Goal: Information Seeking & Learning: Compare options

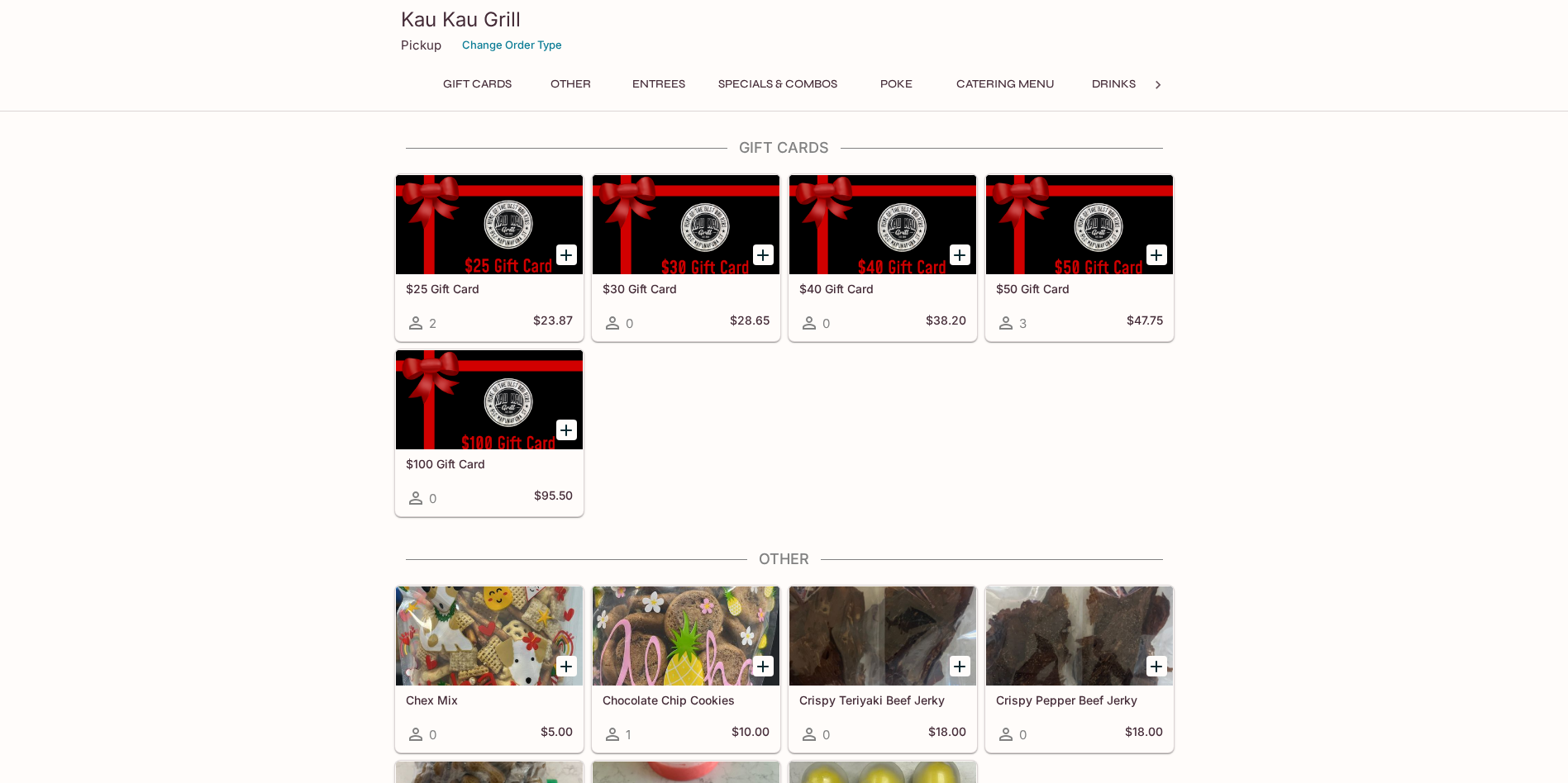
click at [674, 81] on button "Entrees" at bounding box center [659, 85] width 75 height 24
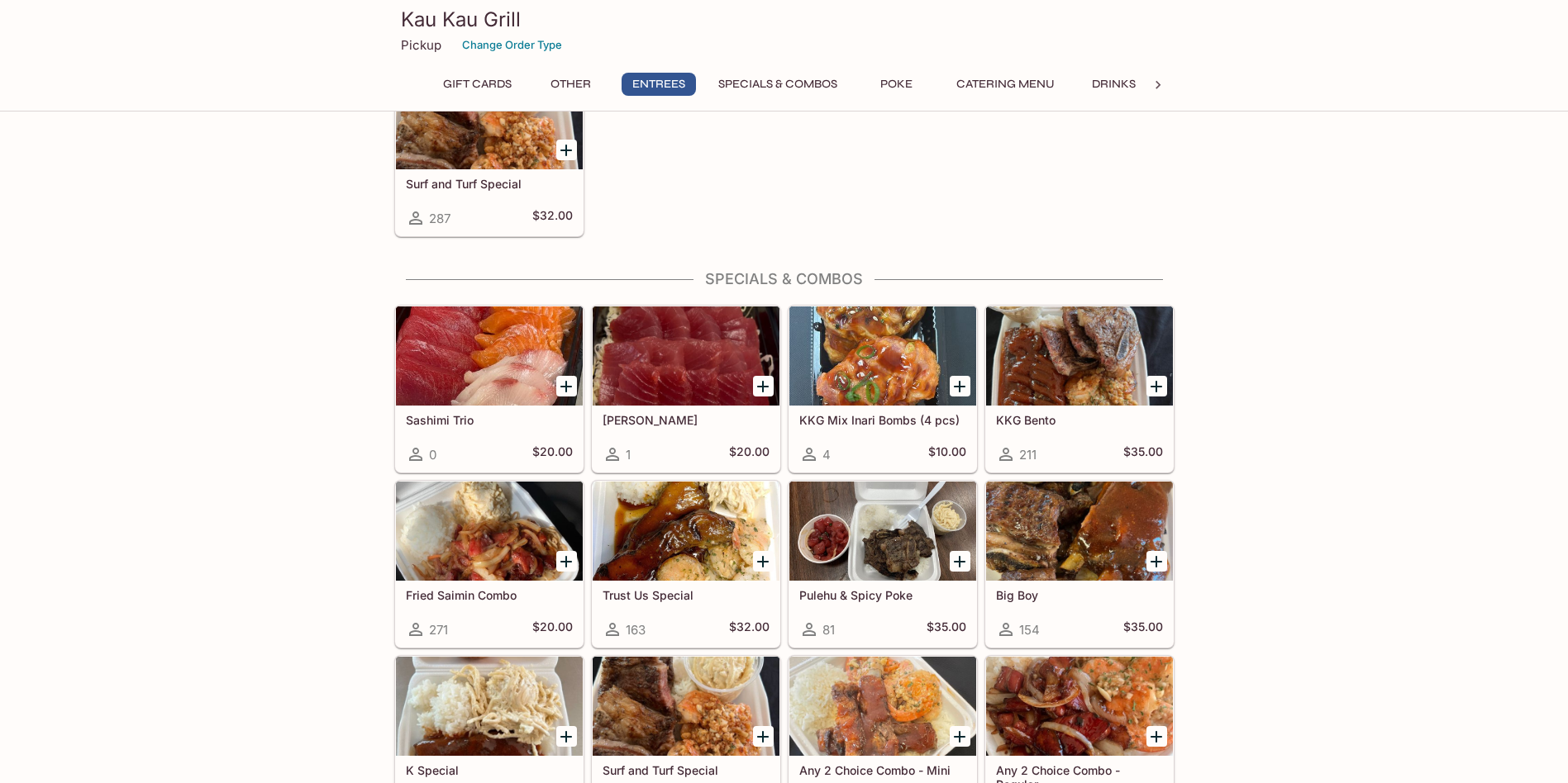
scroll to position [1482, 0]
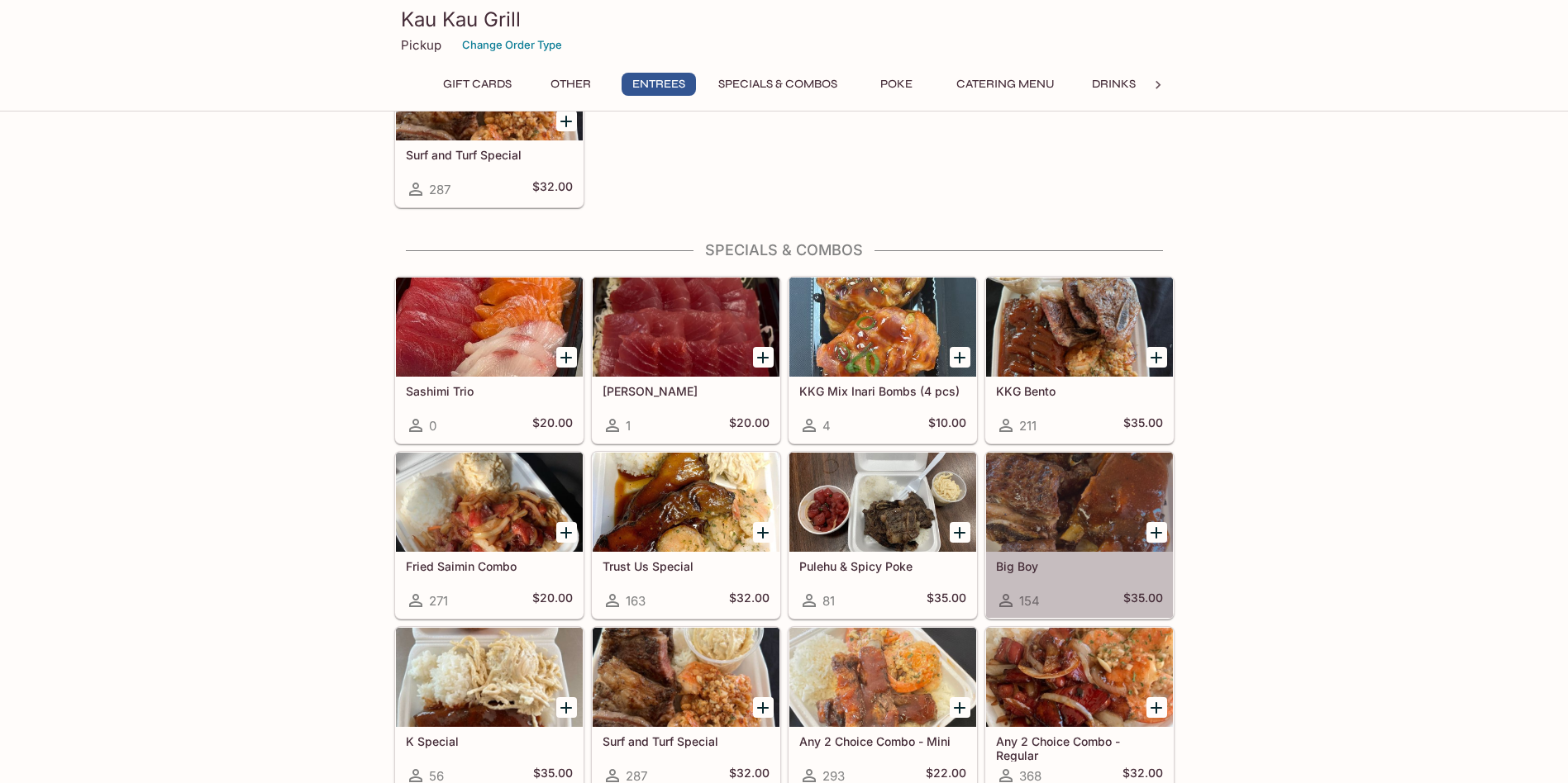
click at [1085, 494] on div at bounding box center [1079, 502] width 187 height 99
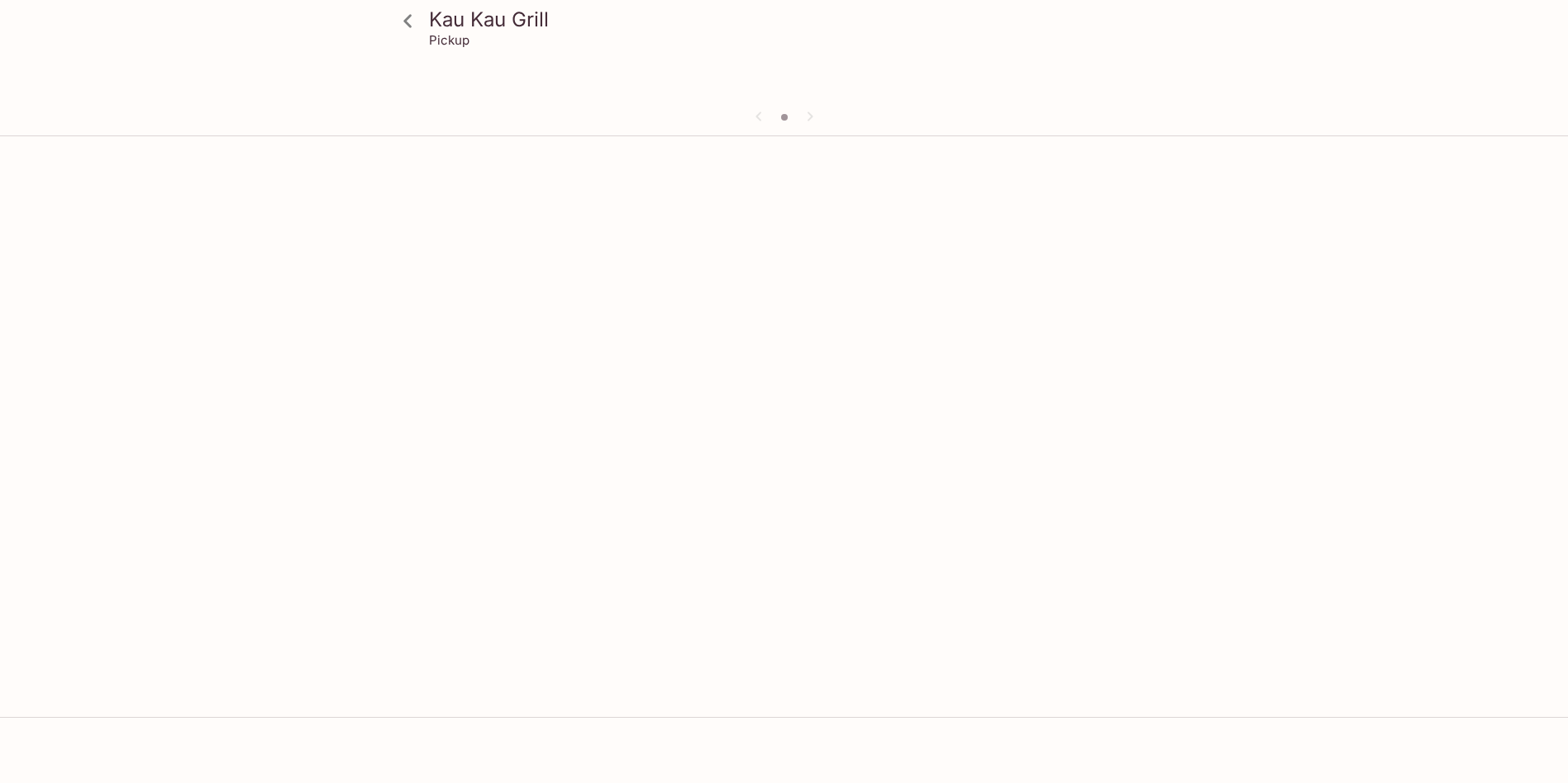
scroll to position [143, 0]
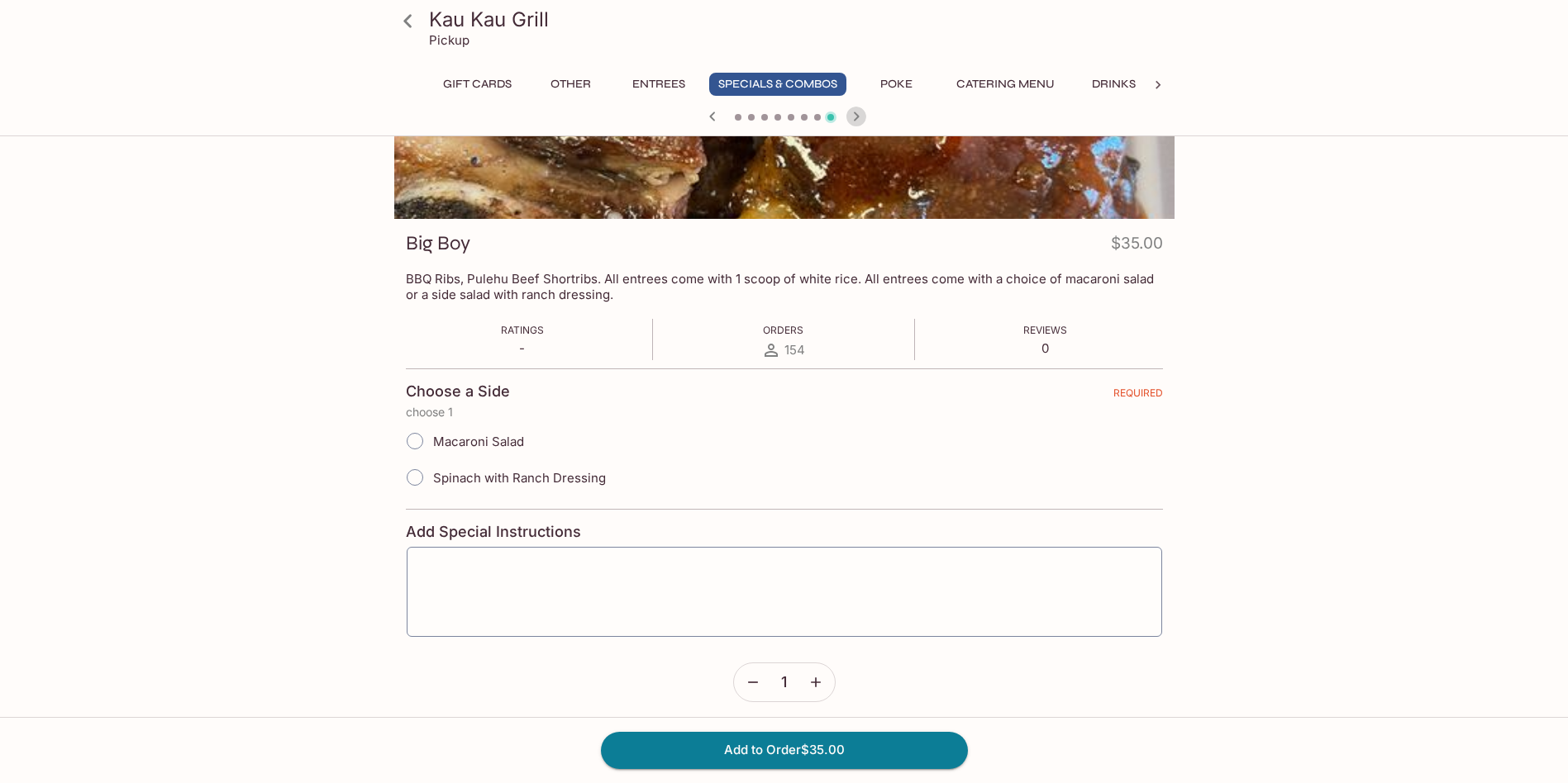
click at [853, 112] on icon "button" at bounding box center [856, 116] width 20 height 20
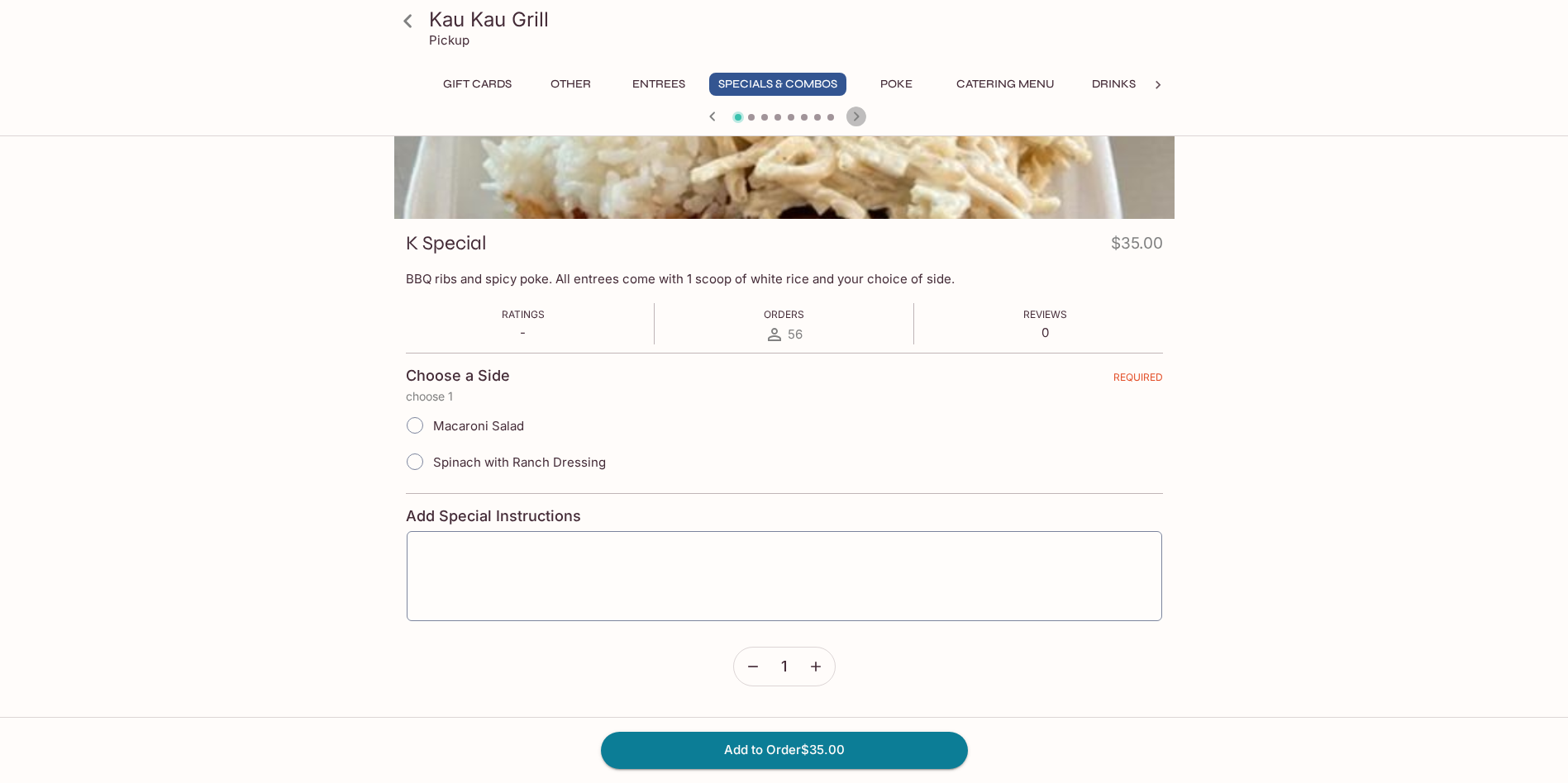
click at [853, 112] on icon "button" at bounding box center [856, 116] width 20 height 20
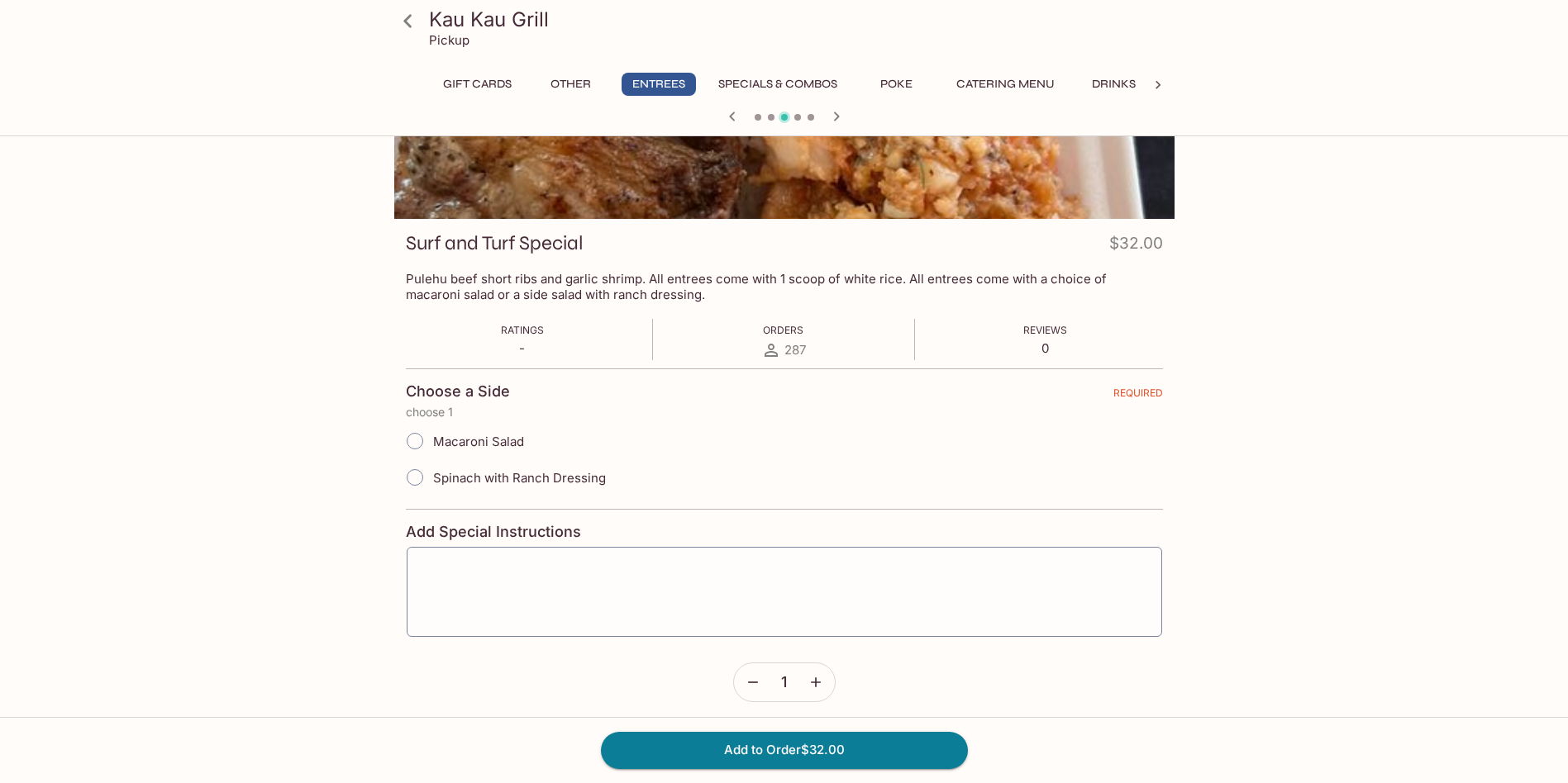
click at [853, 112] on div at bounding box center [784, 118] width 794 height 25
click at [835, 116] on icon "button" at bounding box center [836, 116] width 20 height 20
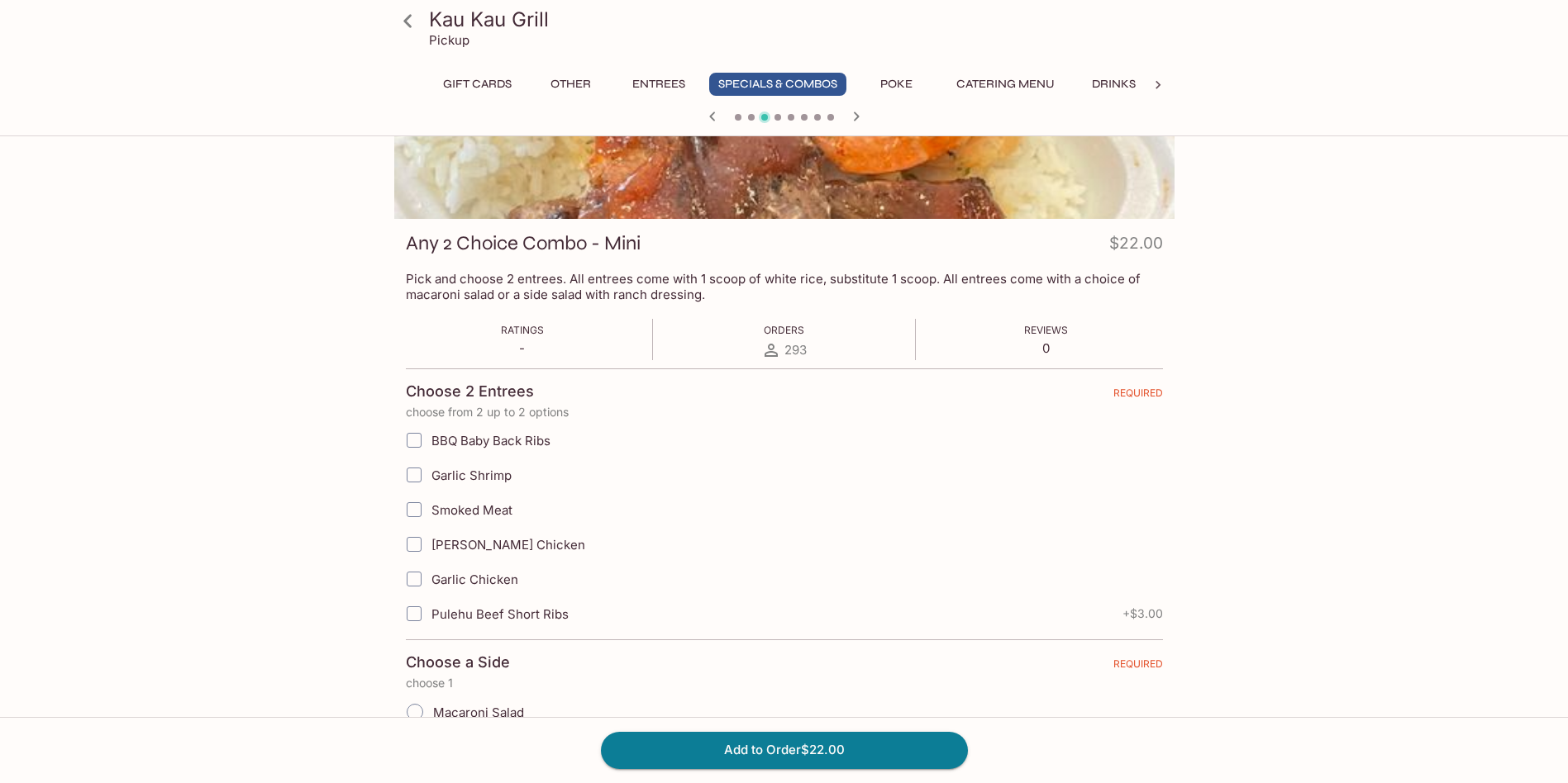
click at [680, 83] on button "Entrees" at bounding box center [659, 85] width 75 height 24
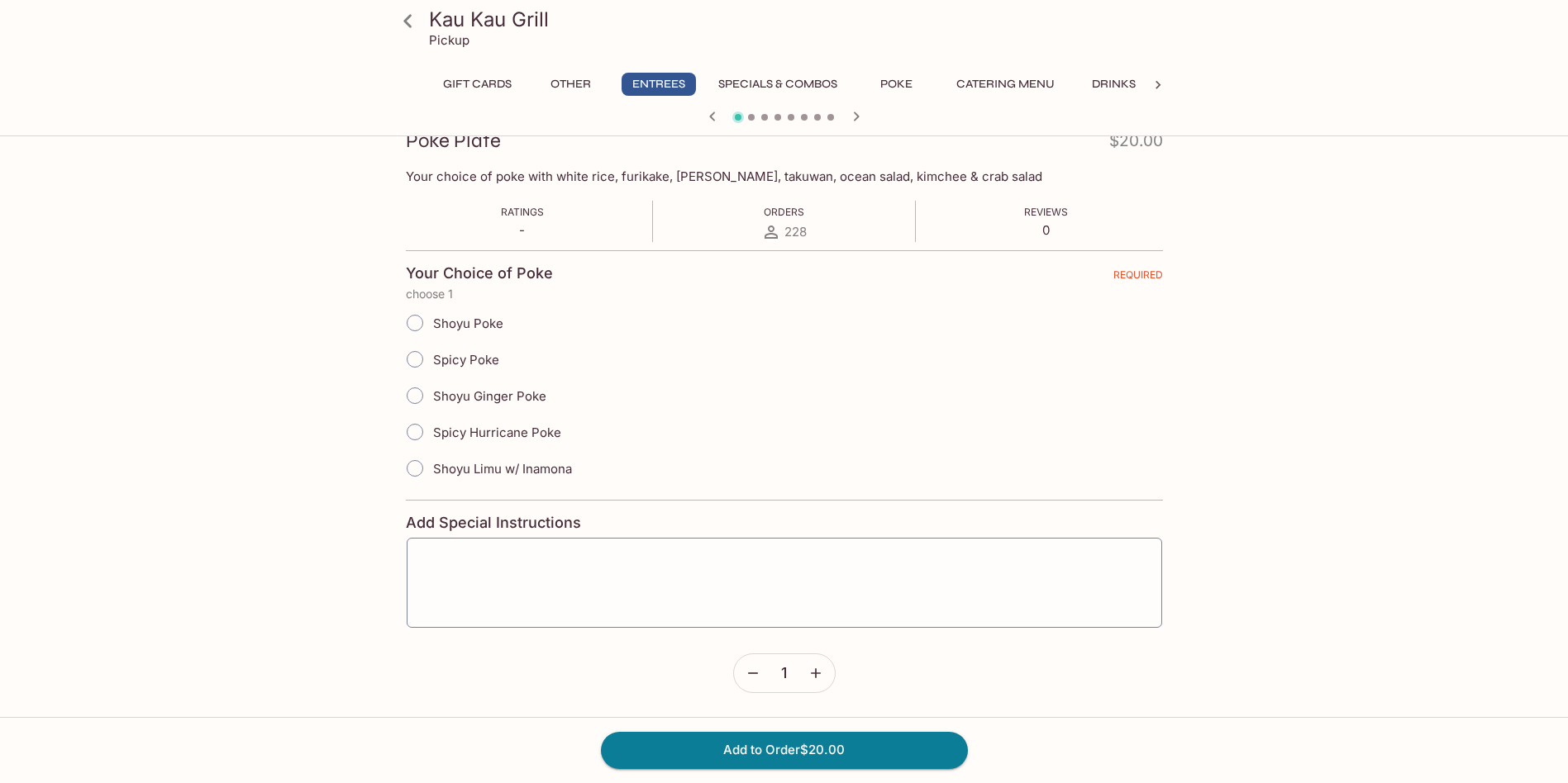
scroll to position [0, 0]
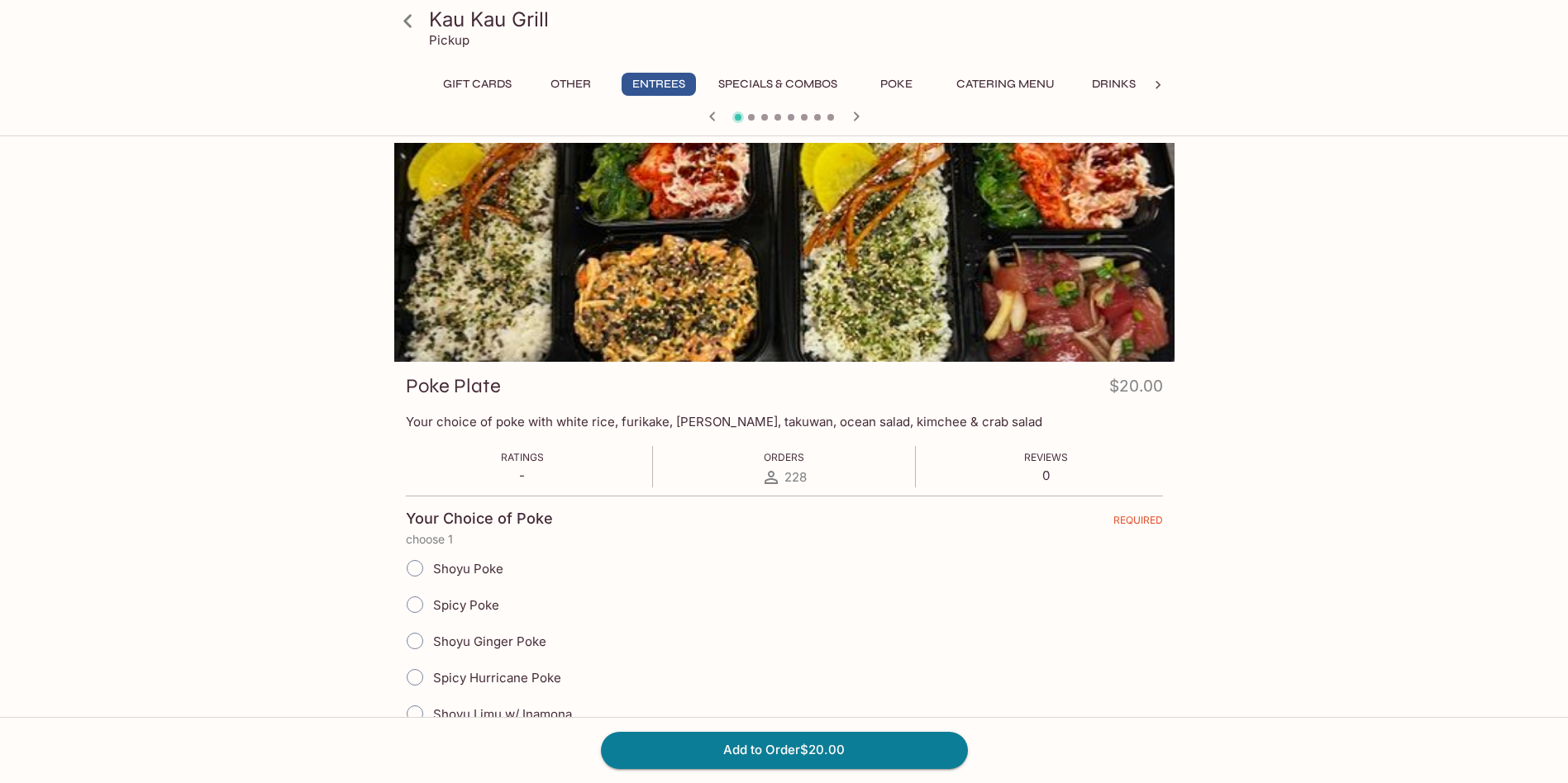
click at [406, 21] on icon at bounding box center [407, 21] width 29 height 29
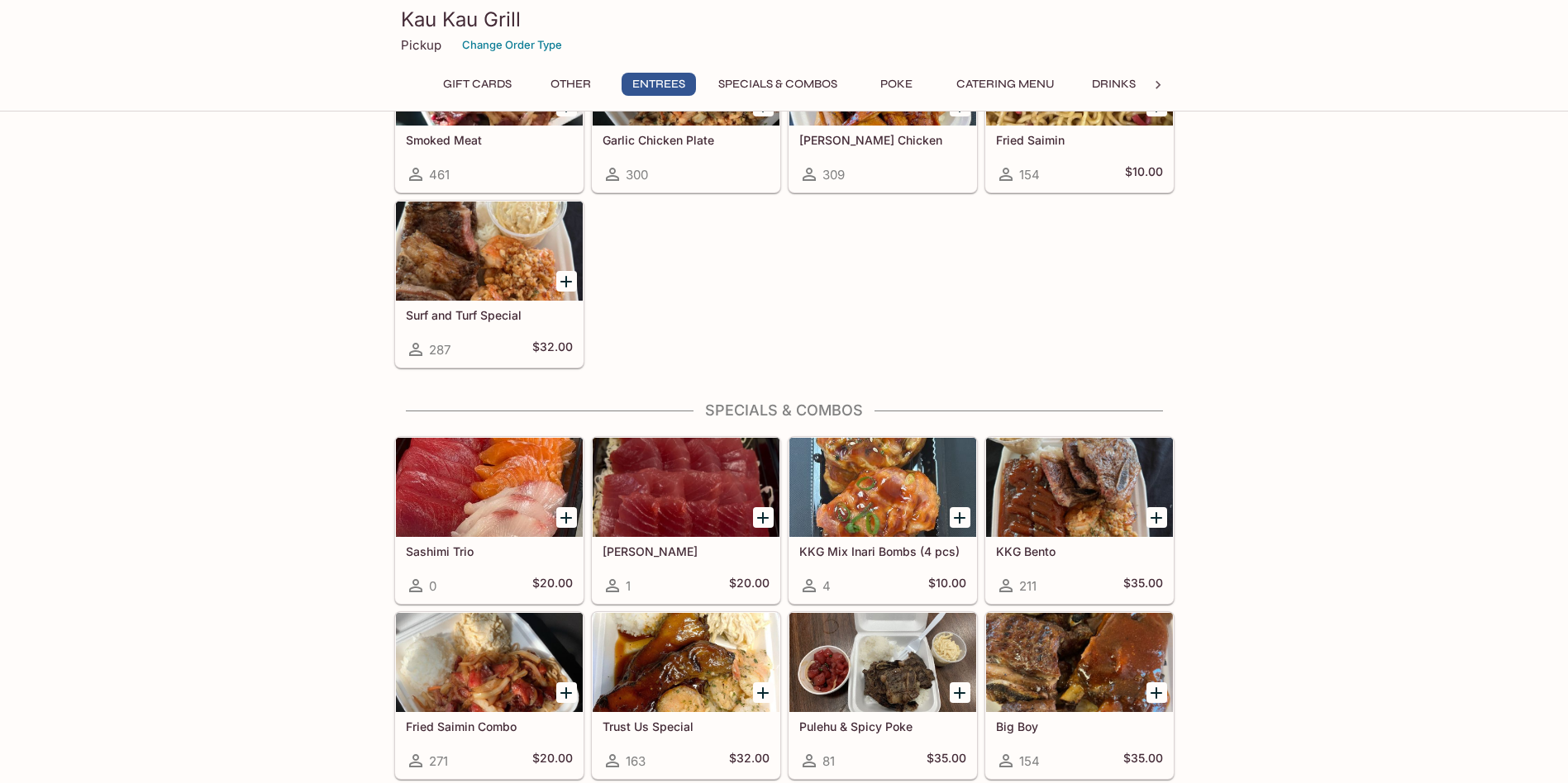
scroll to position [1405, 0]
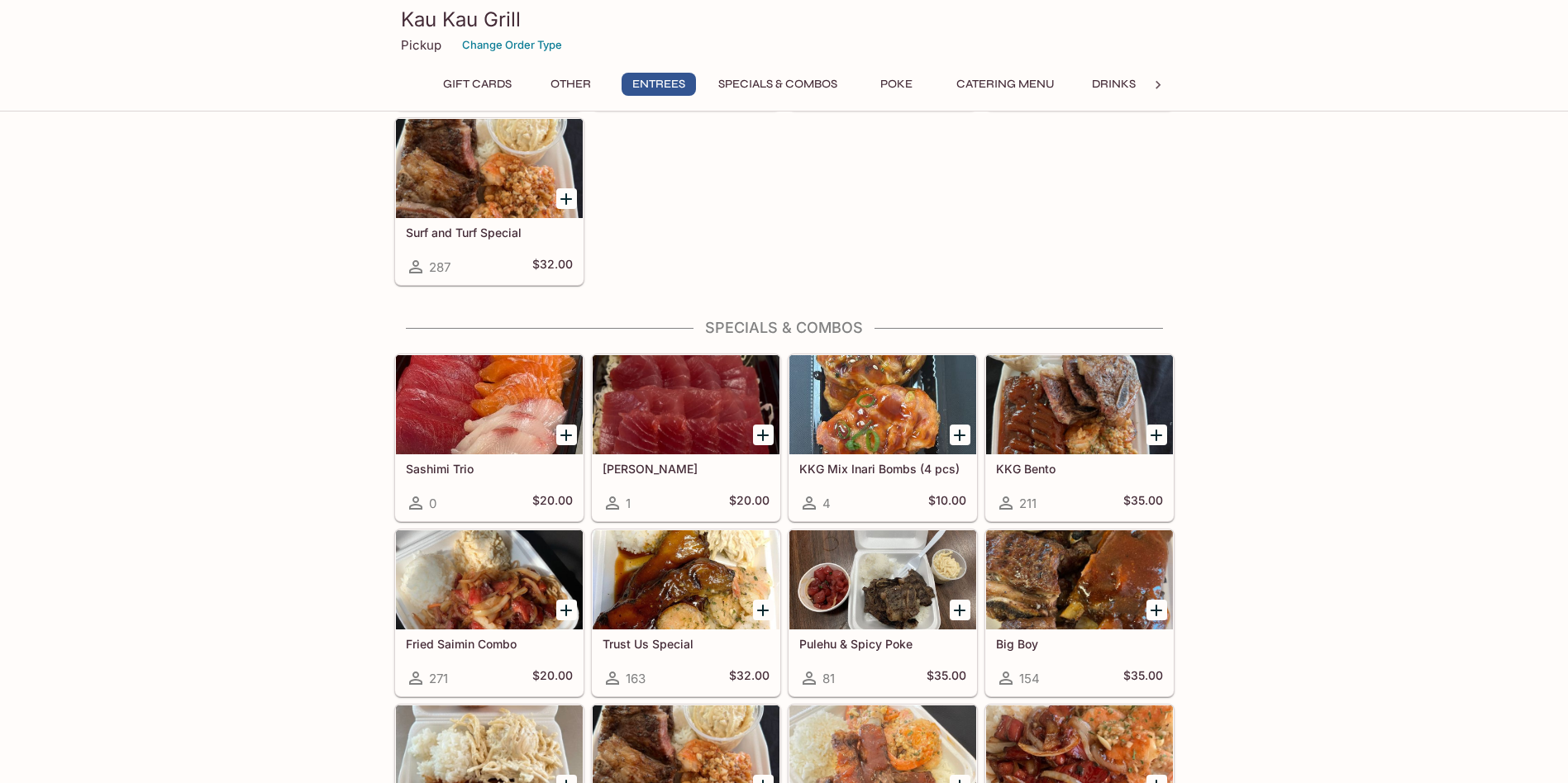
click at [508, 572] on div at bounding box center [489, 579] width 187 height 99
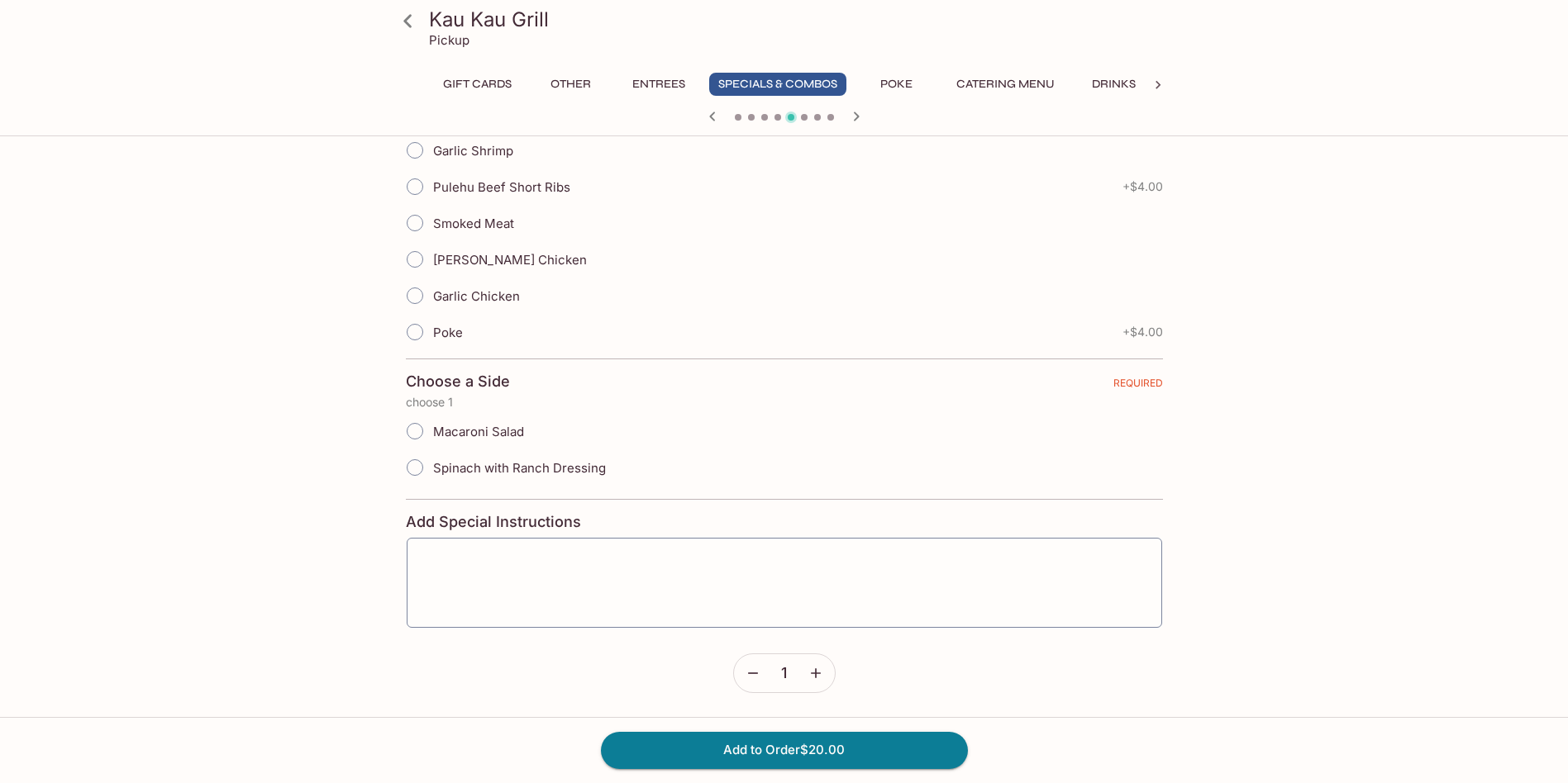
scroll to position [143, 0]
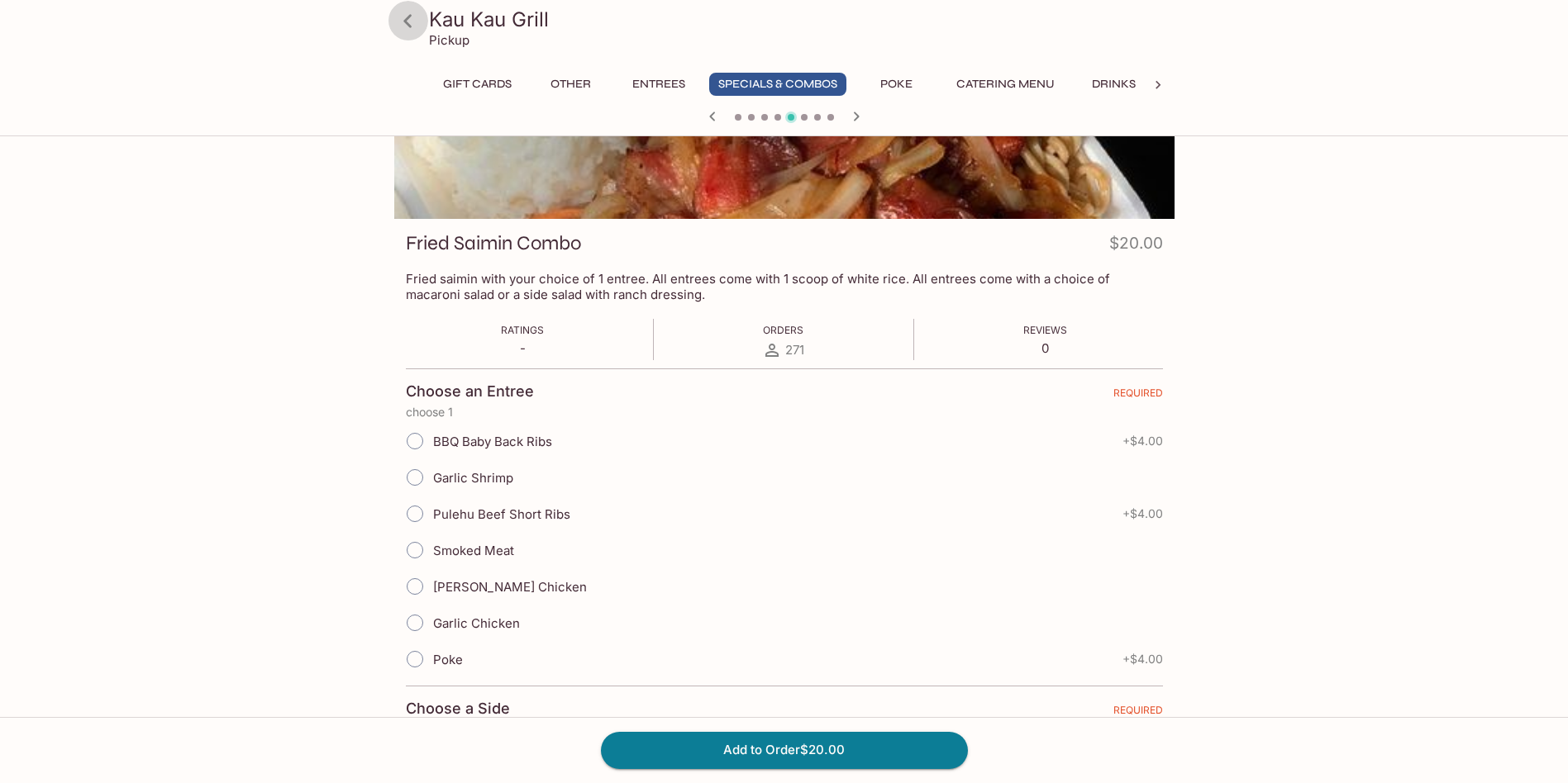
click at [407, 18] on icon at bounding box center [407, 20] width 8 height 13
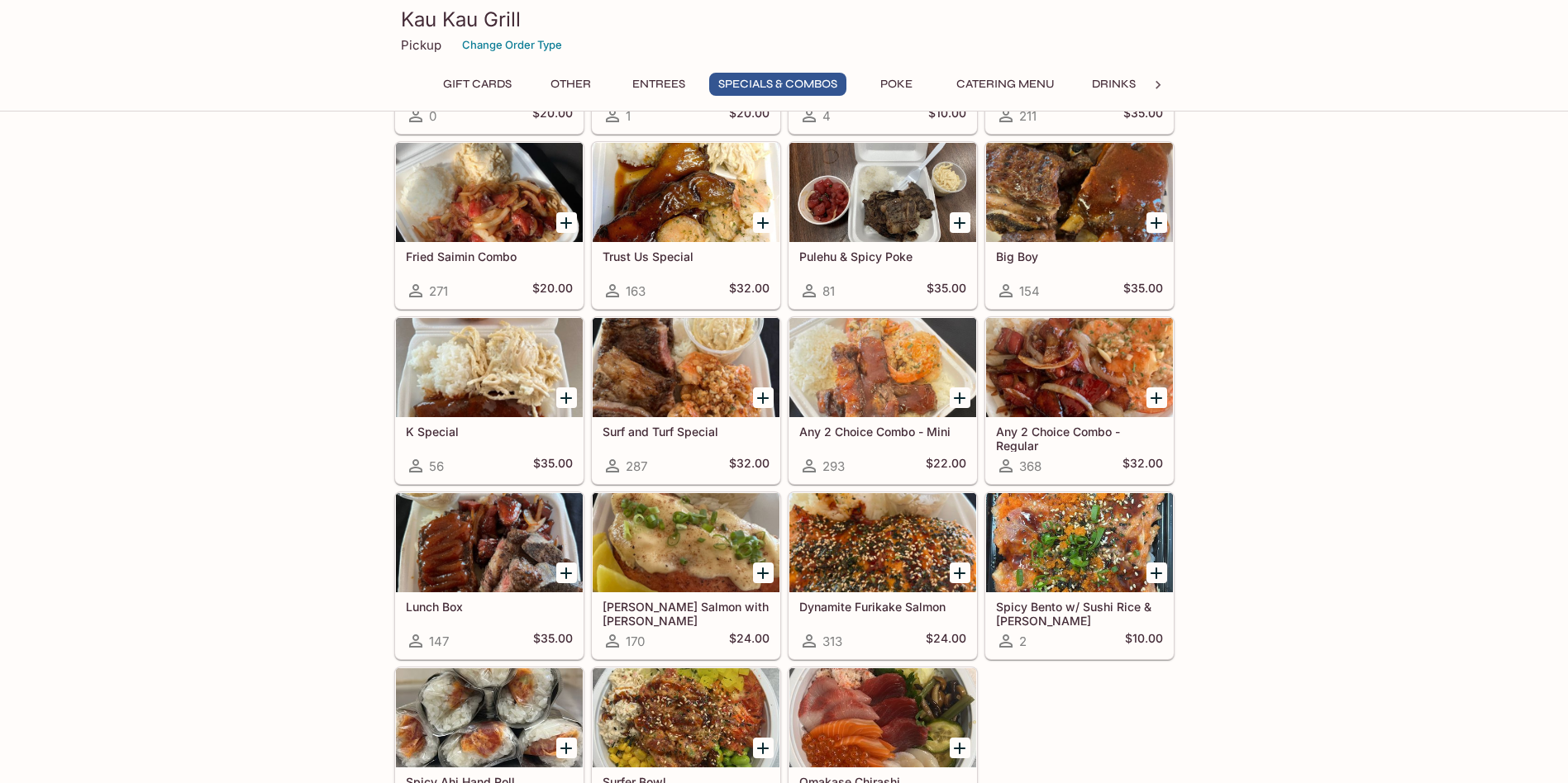
scroll to position [1735, 0]
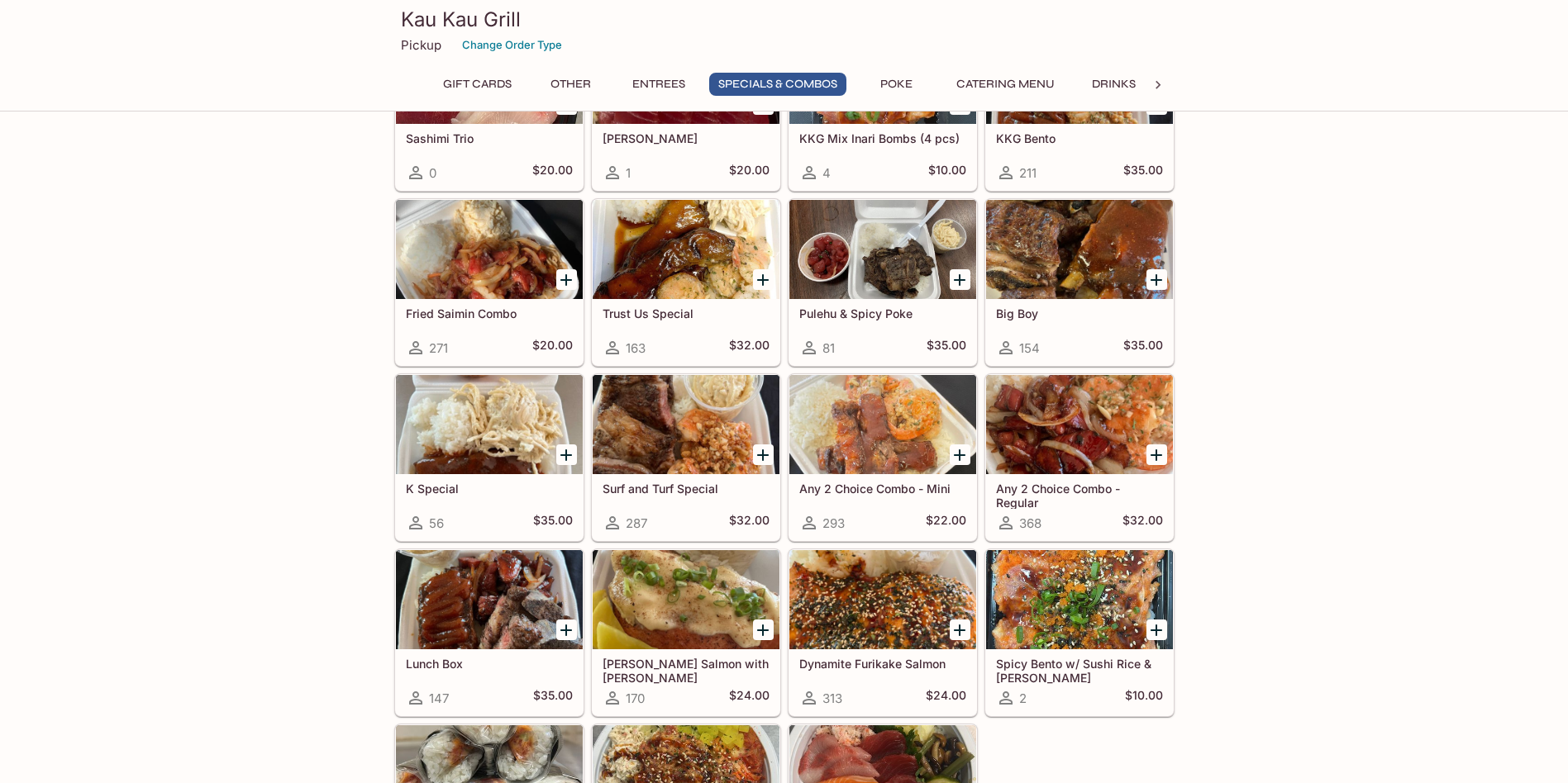
click at [497, 410] on div at bounding box center [489, 424] width 187 height 99
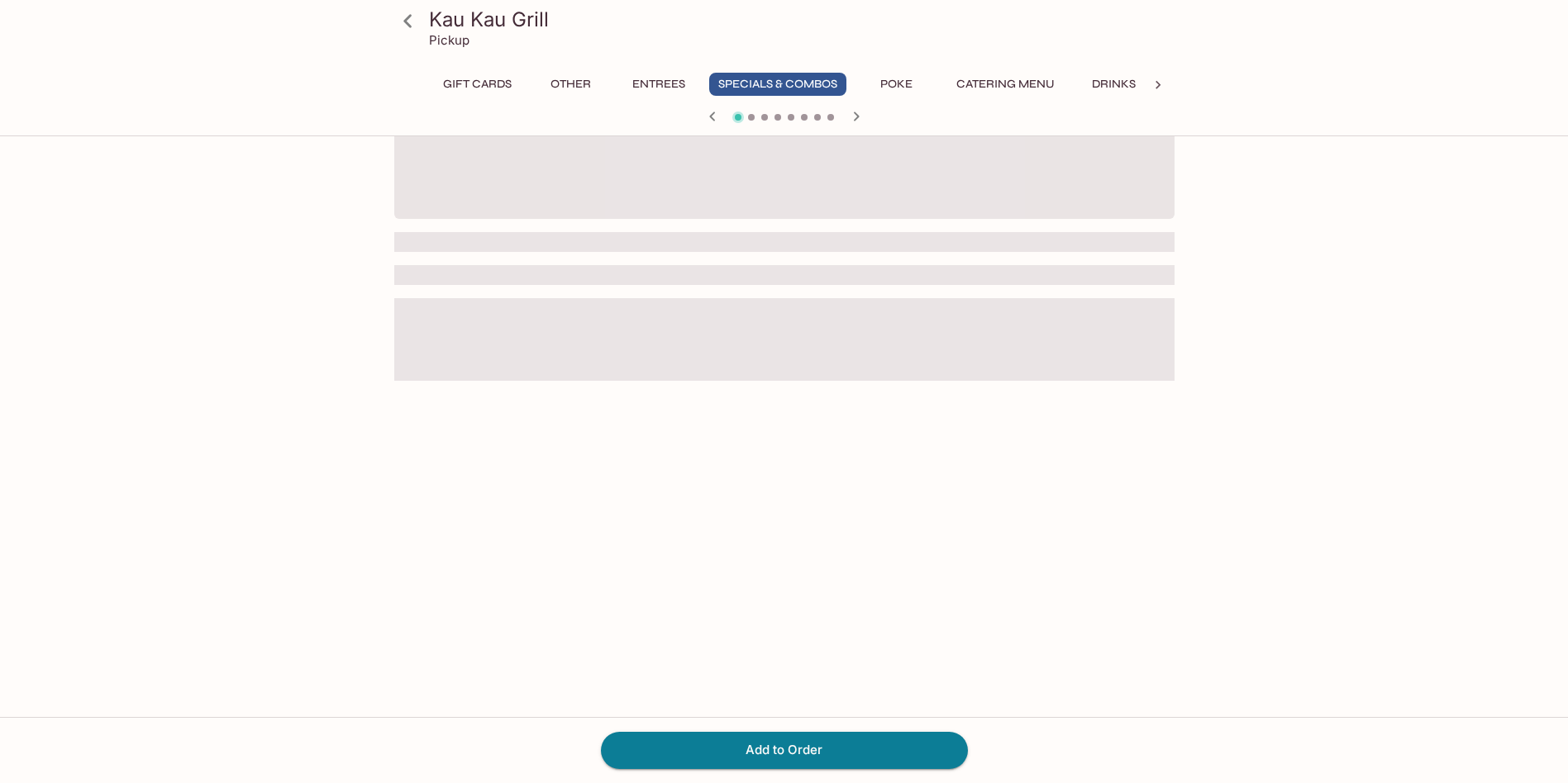
scroll to position [143, 0]
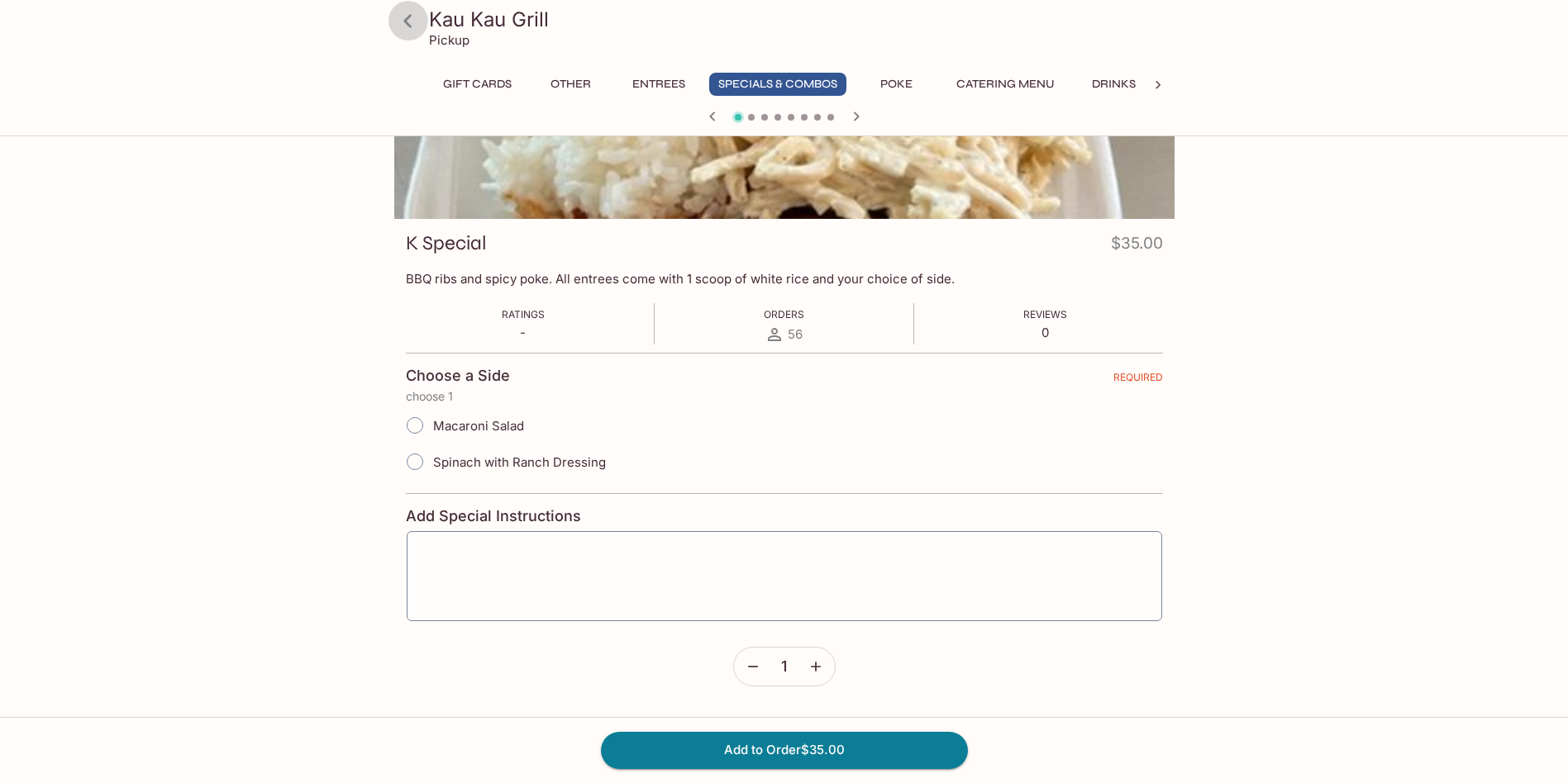
click at [409, 24] on icon at bounding box center [407, 20] width 8 height 13
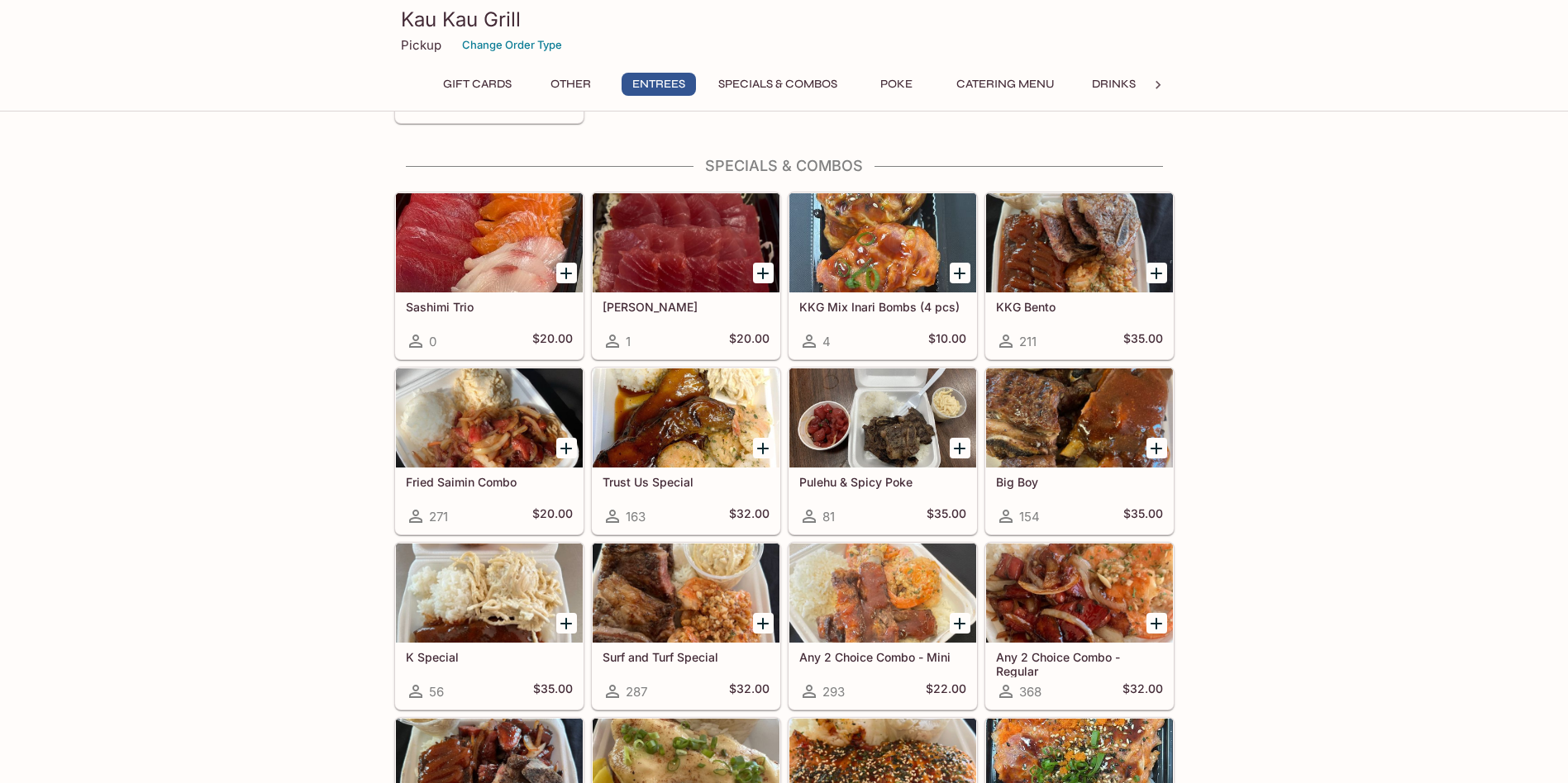
scroll to position [1570, 0]
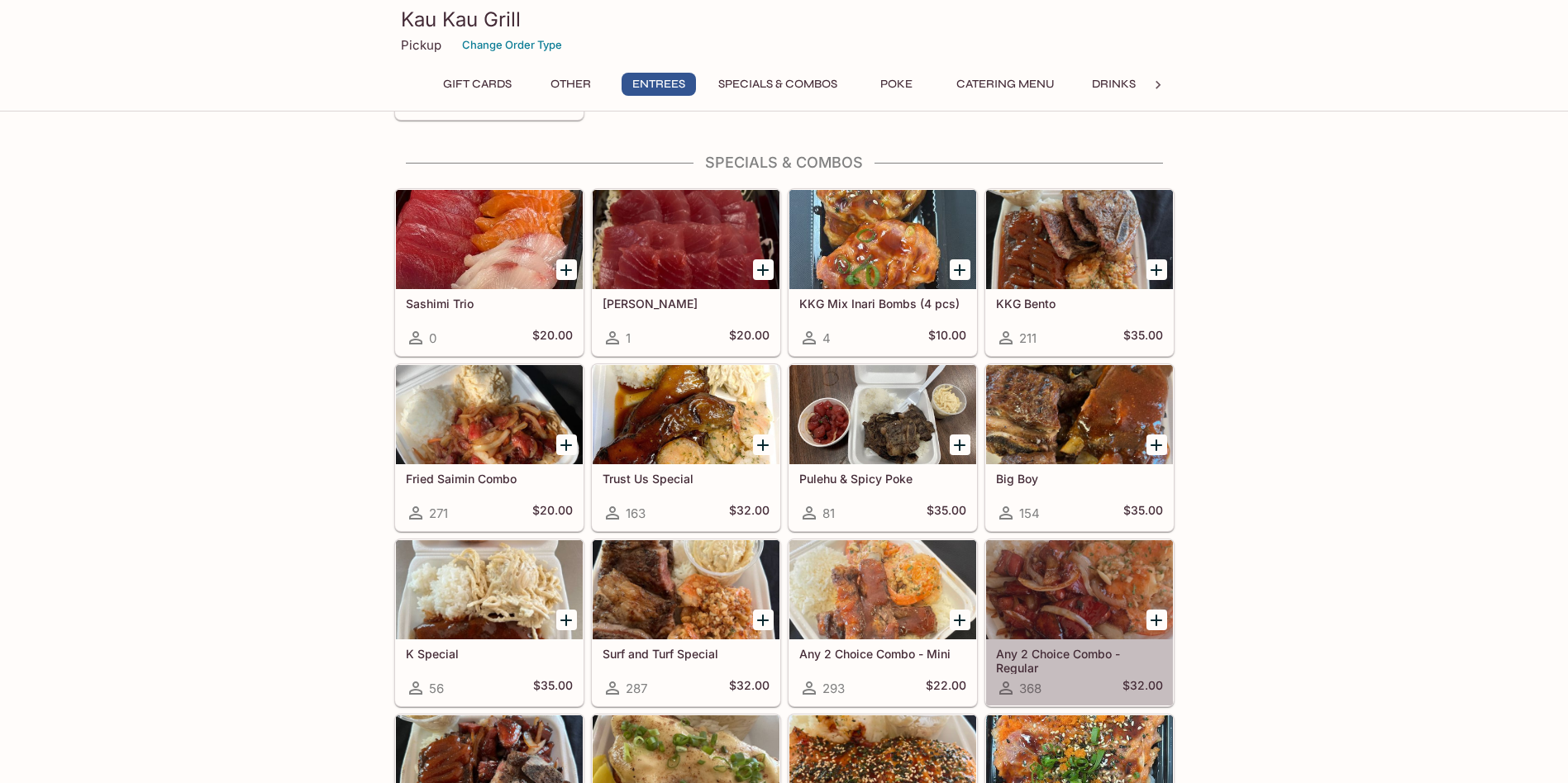
click at [1064, 585] on div at bounding box center [1079, 589] width 187 height 99
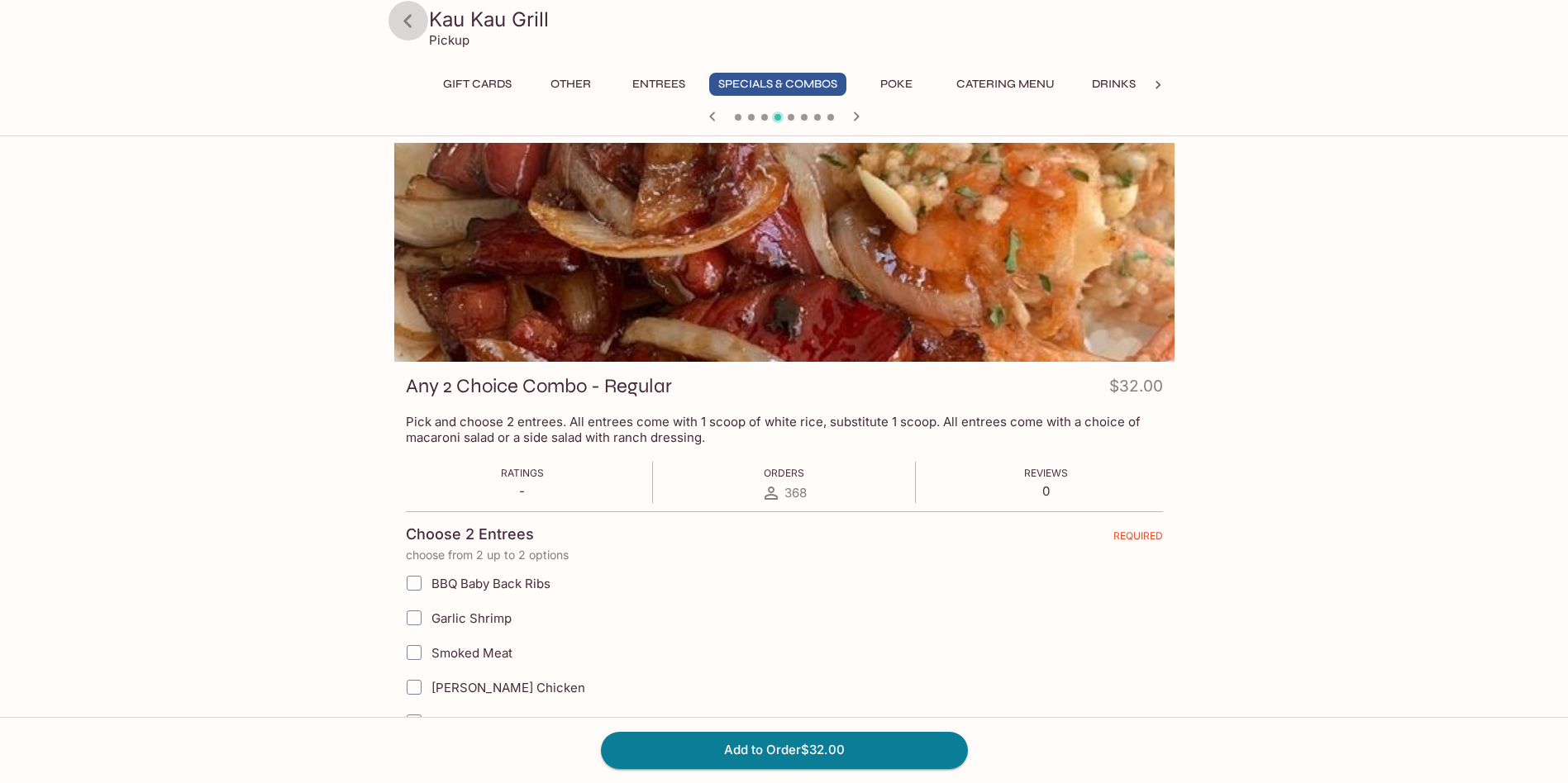
click at [414, 24] on icon at bounding box center [407, 21] width 29 height 29
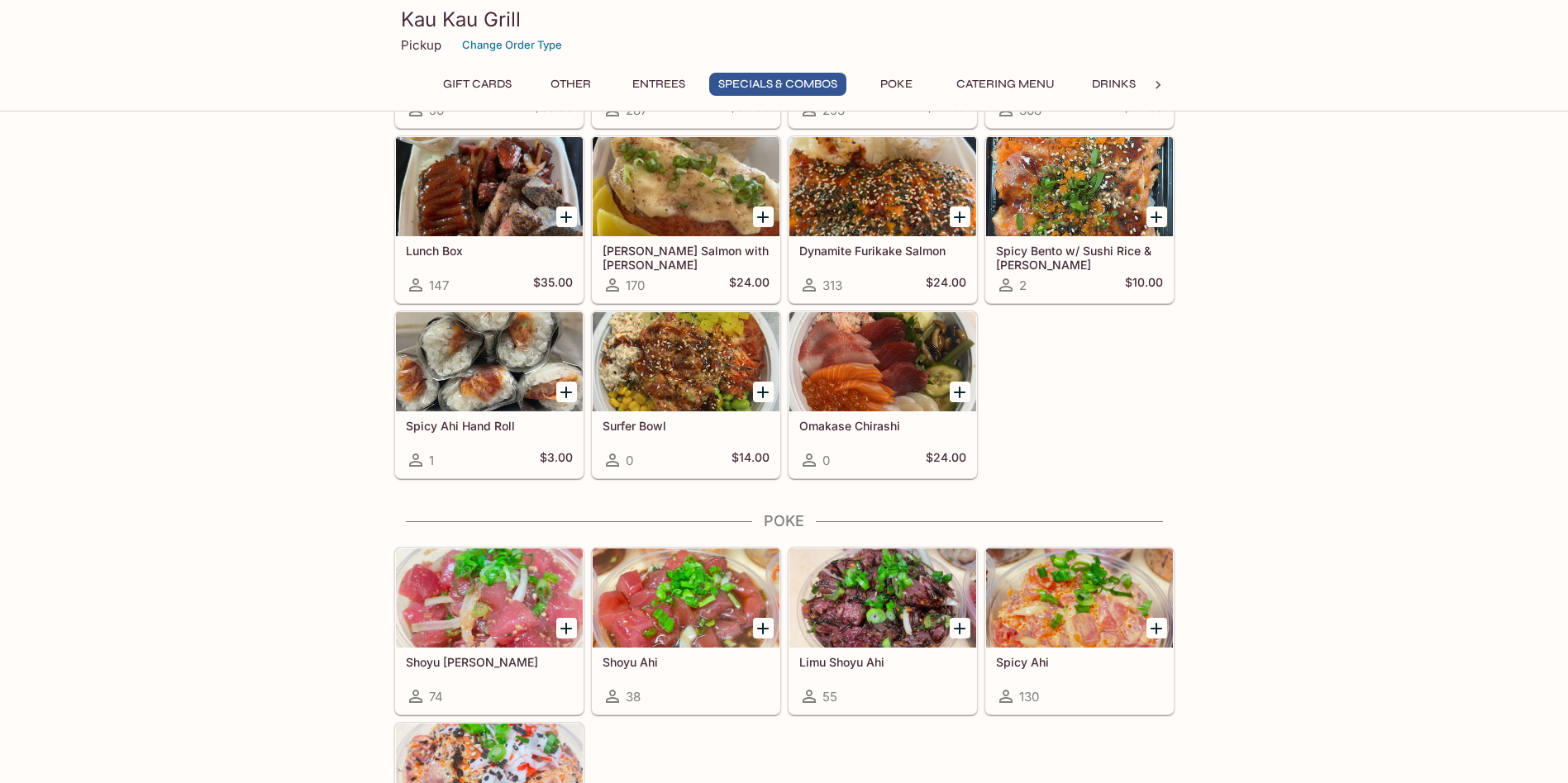
scroll to position [1983, 0]
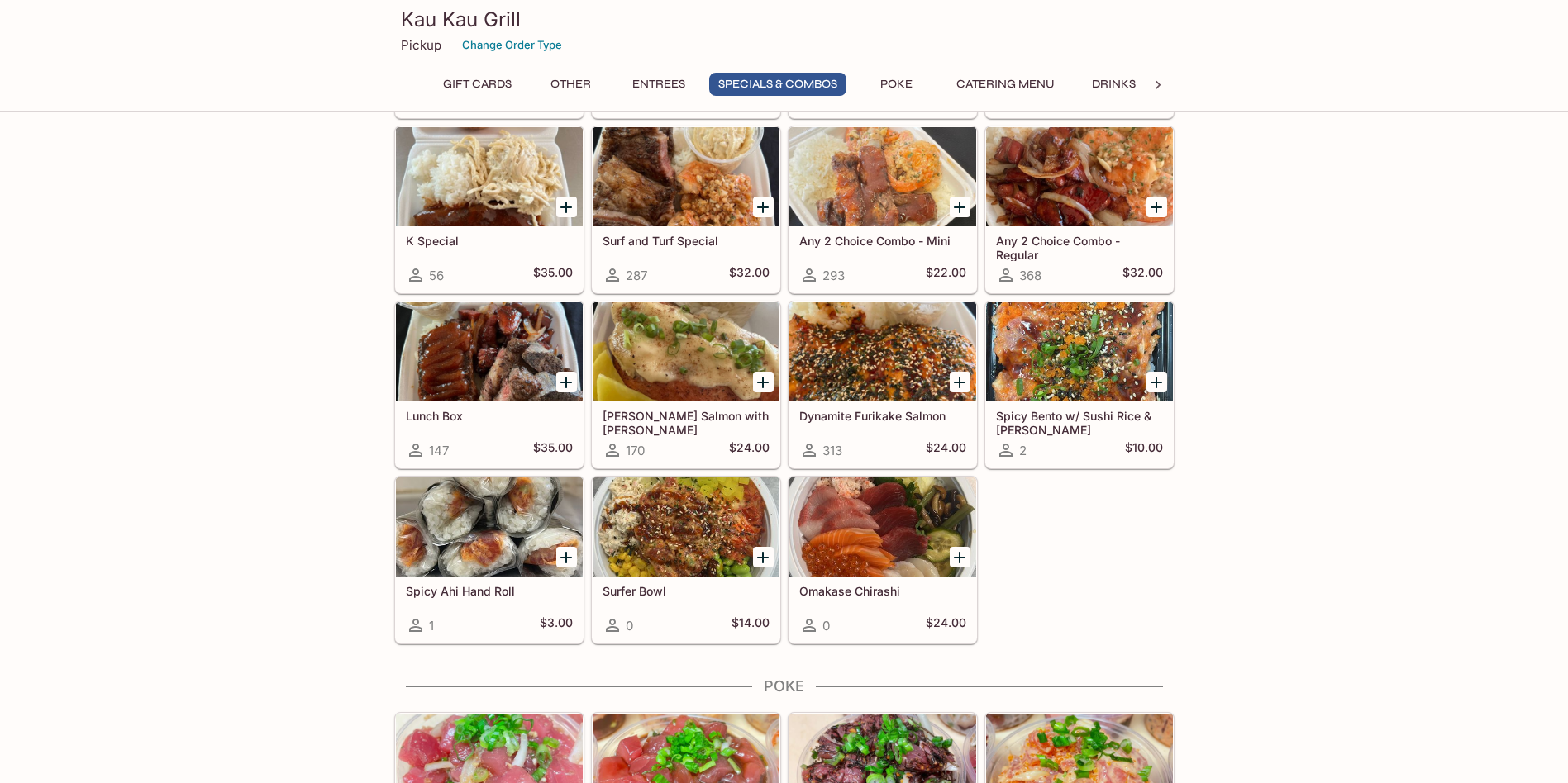
click at [494, 343] on div at bounding box center [489, 351] width 187 height 99
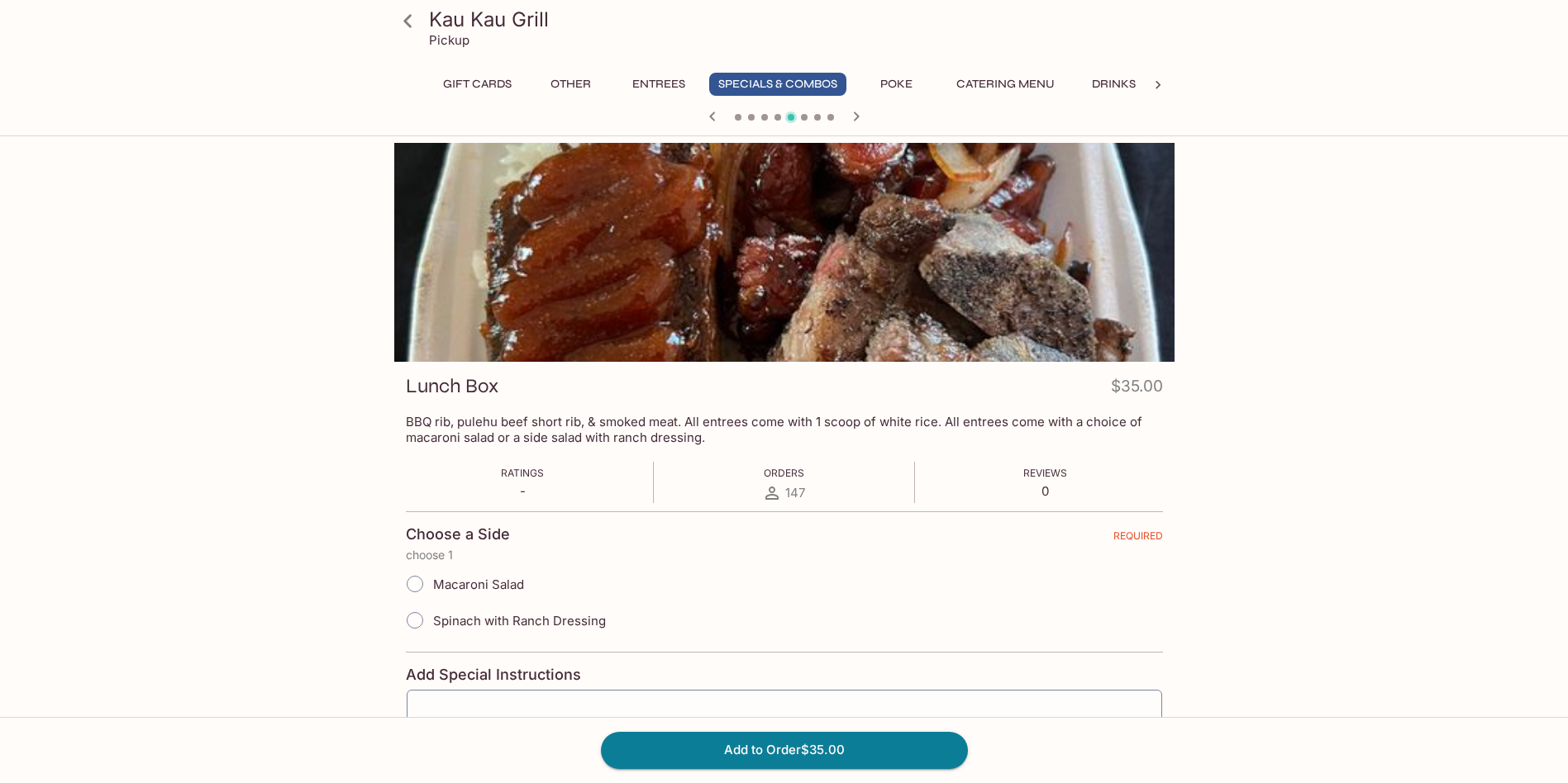
click at [406, 13] on icon at bounding box center [407, 21] width 29 height 29
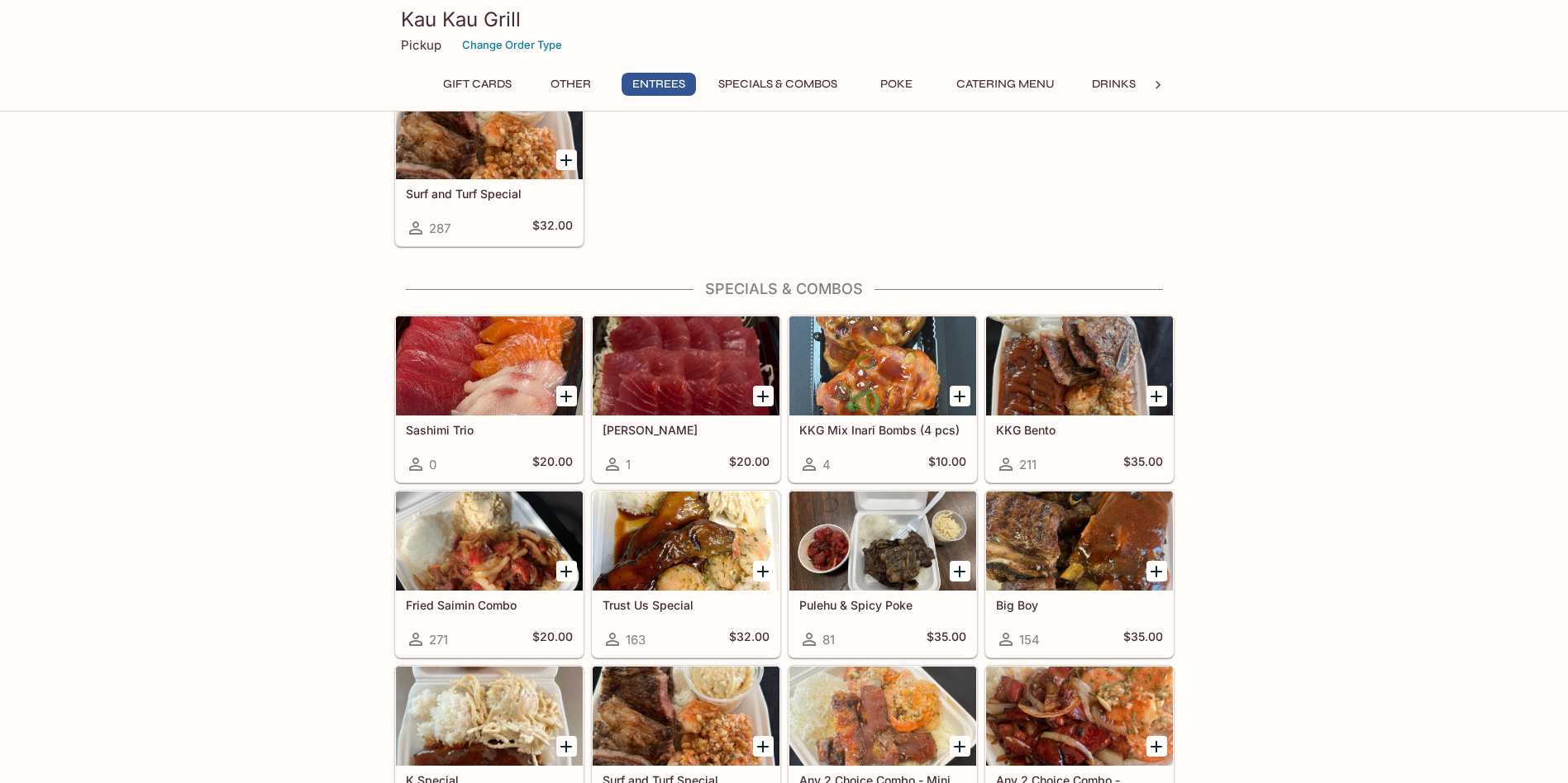
scroll to position [1487, 0]
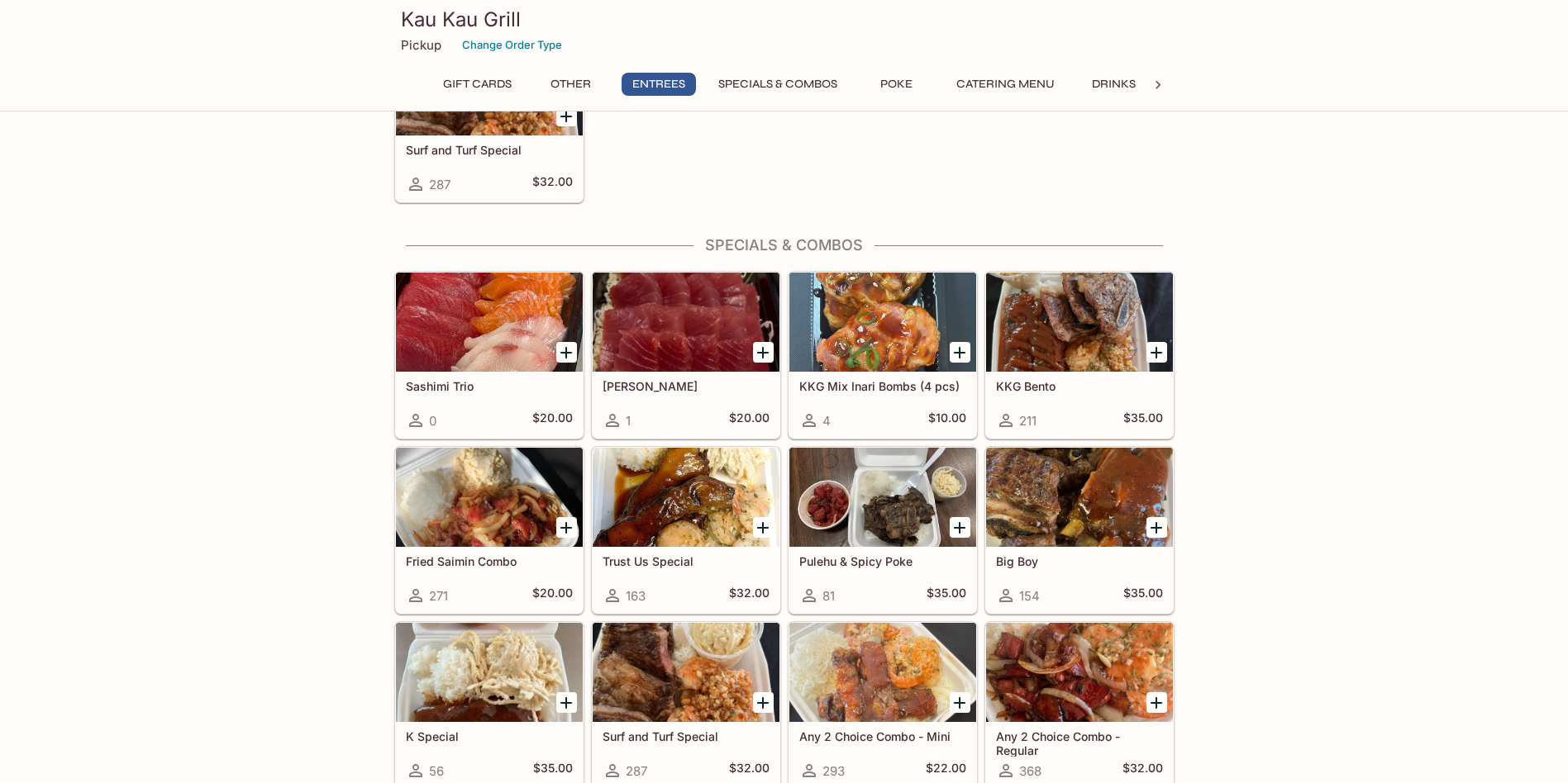
click at [1071, 344] on div at bounding box center [1079, 322] width 187 height 99
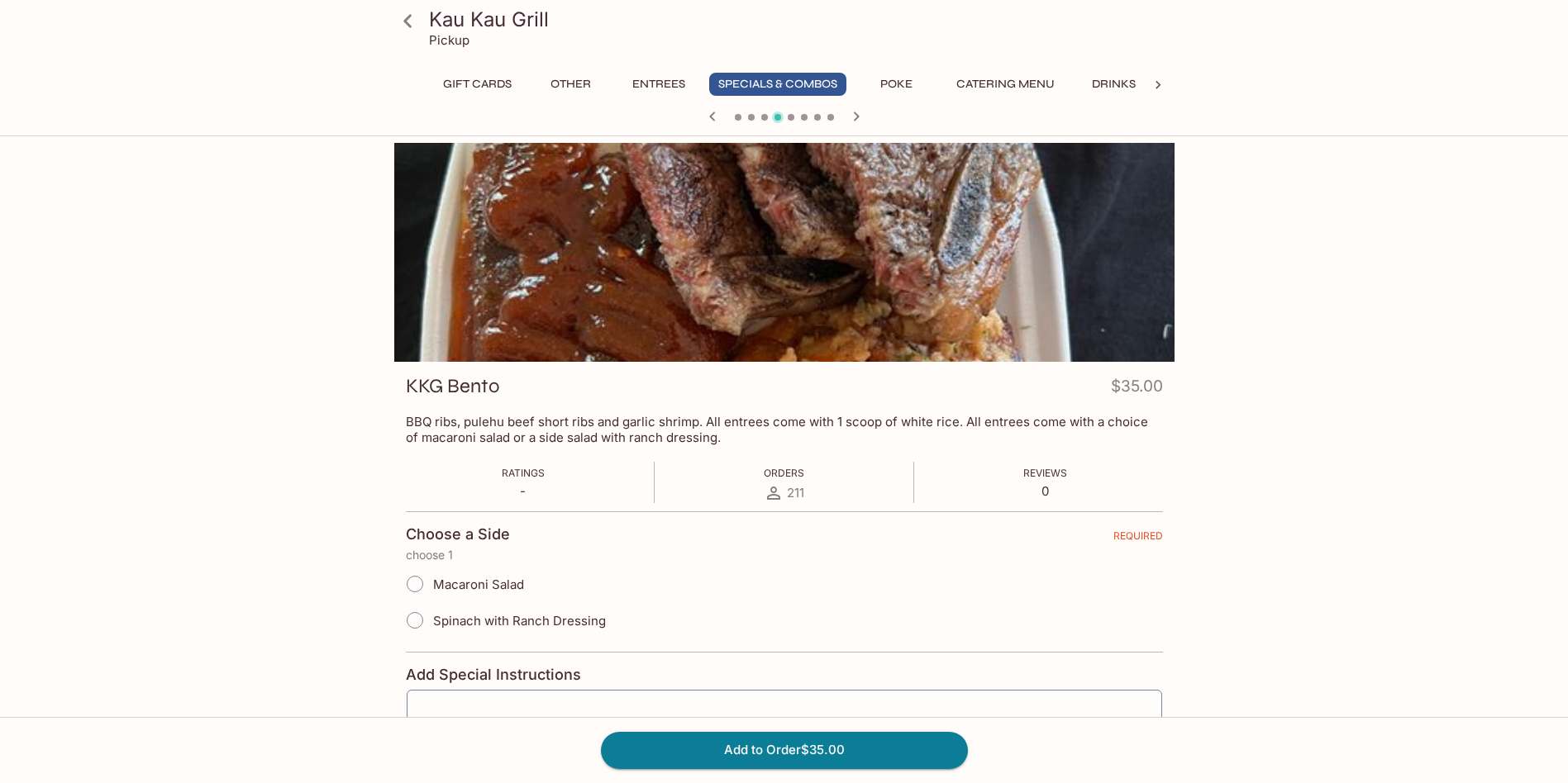
scroll to position [143, 0]
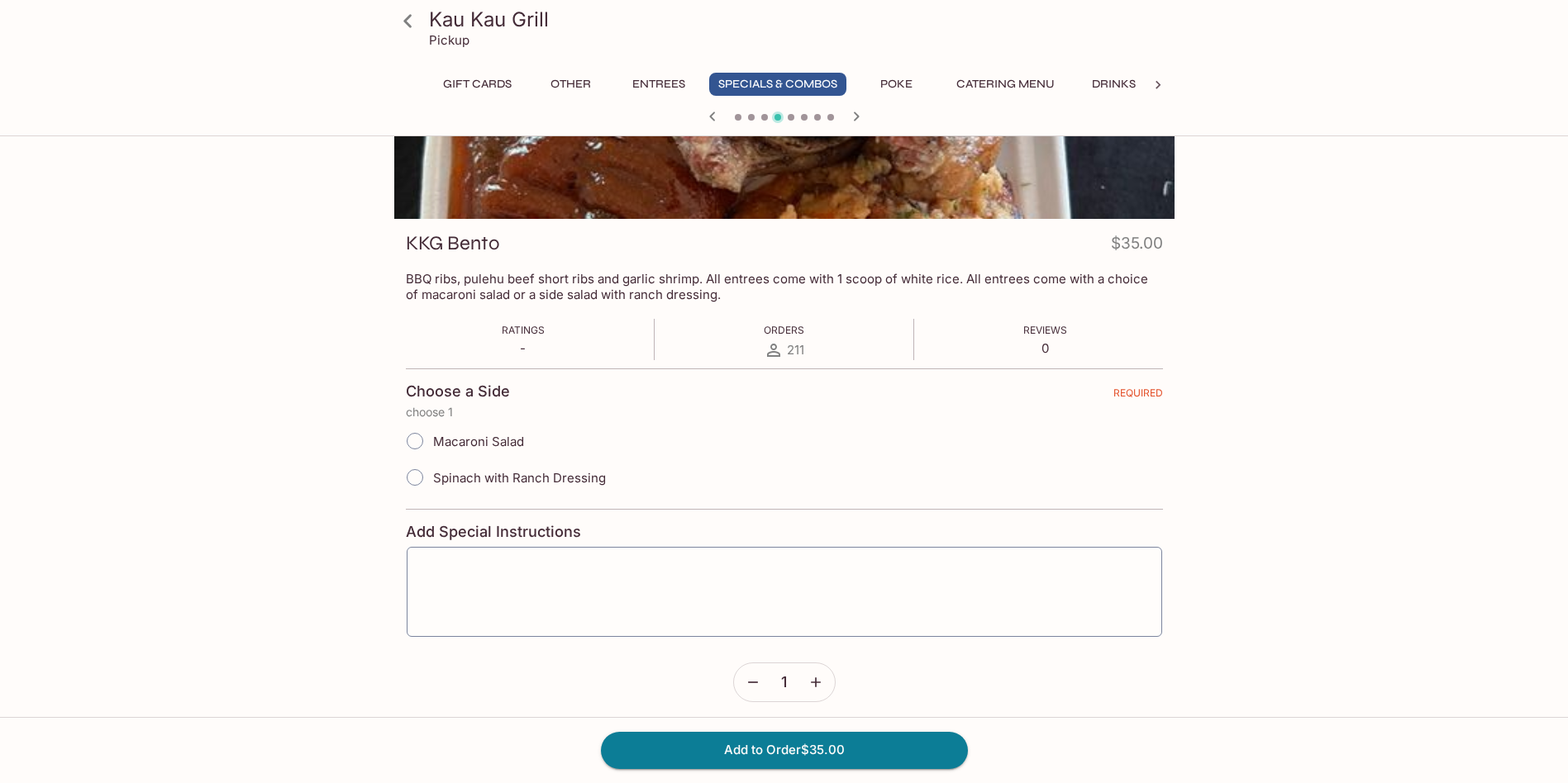
click at [405, 18] on icon at bounding box center [407, 21] width 29 height 29
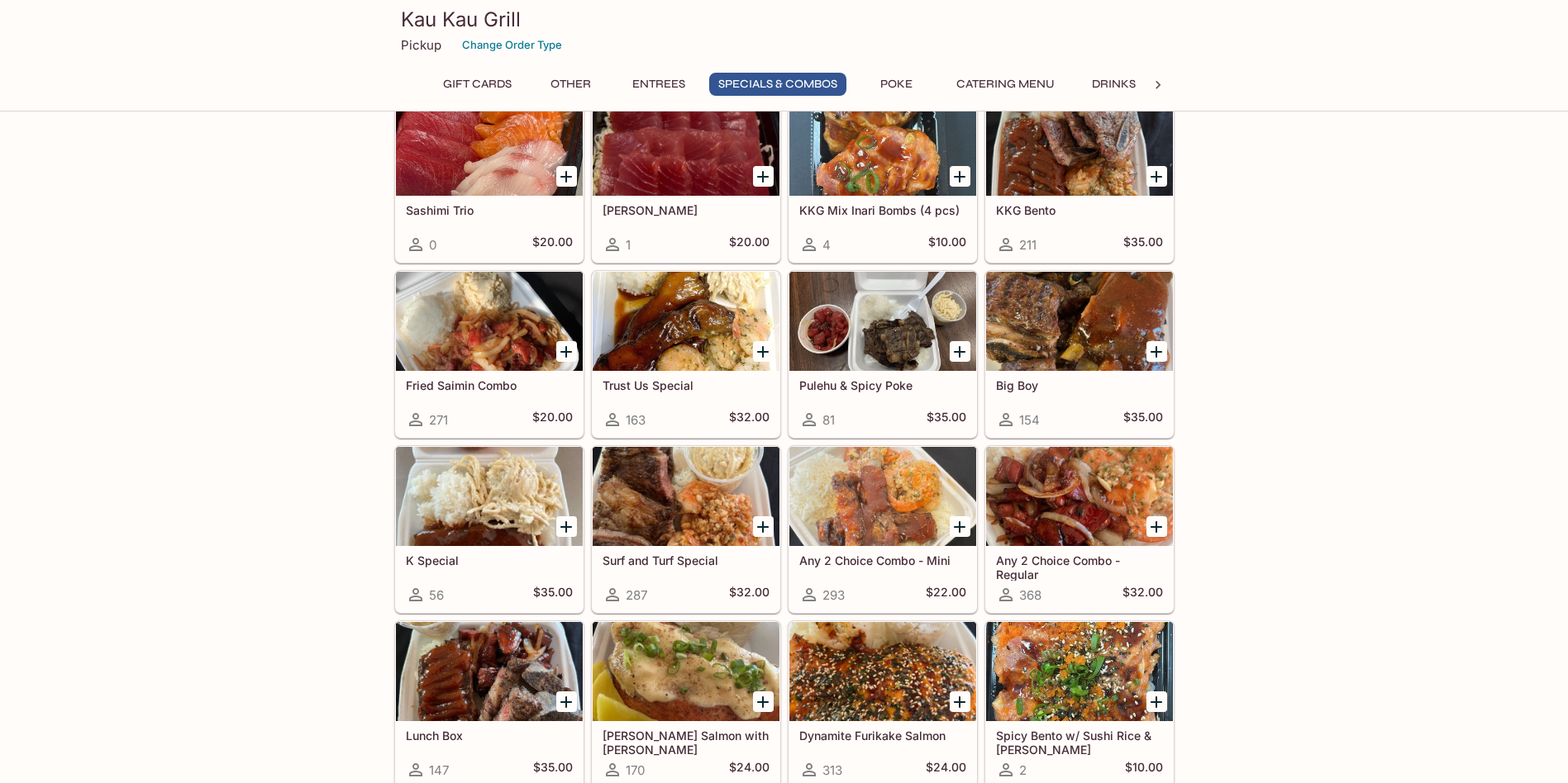
scroll to position [1818, 0]
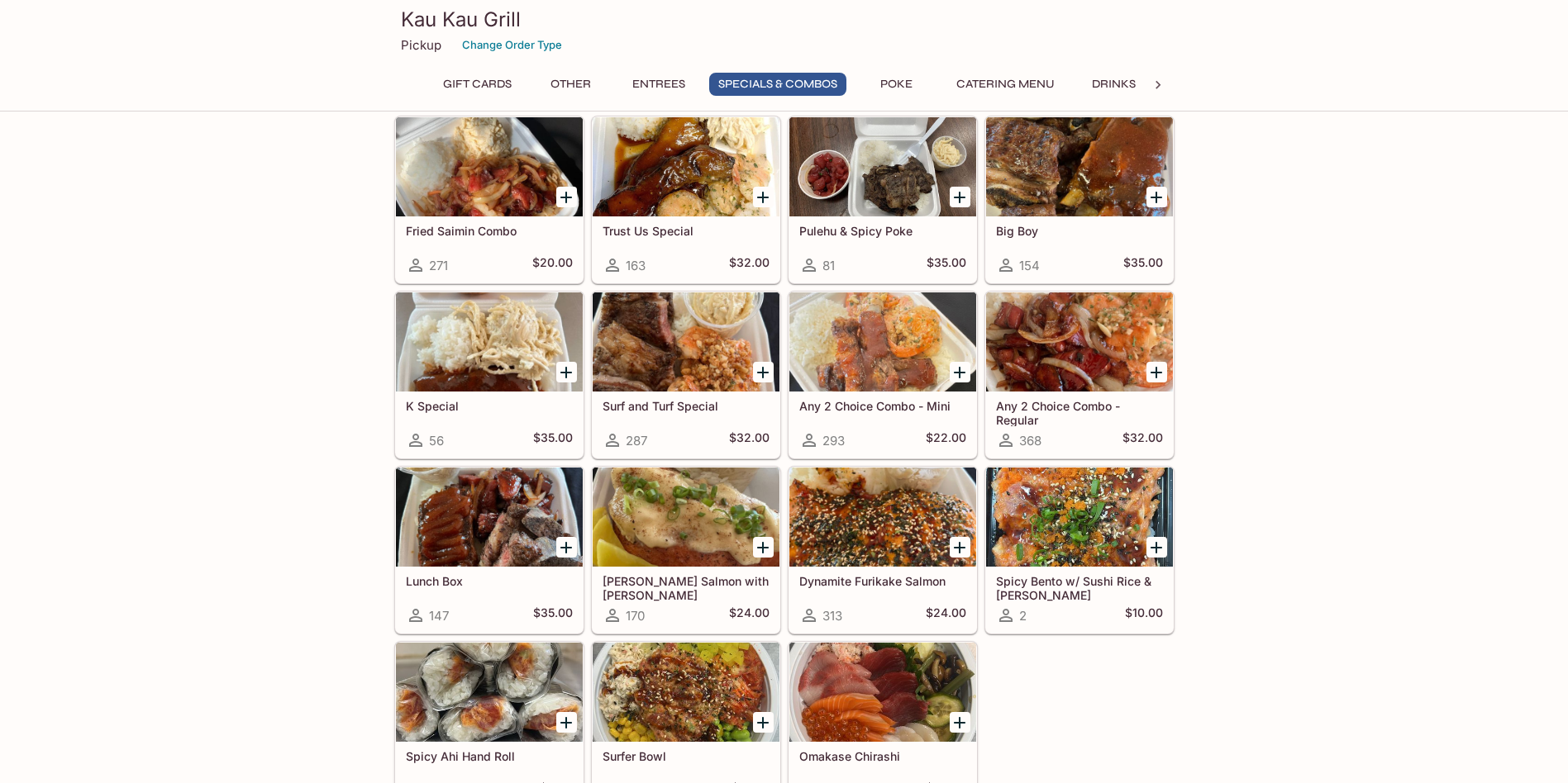
click at [1083, 354] on div at bounding box center [1079, 341] width 187 height 99
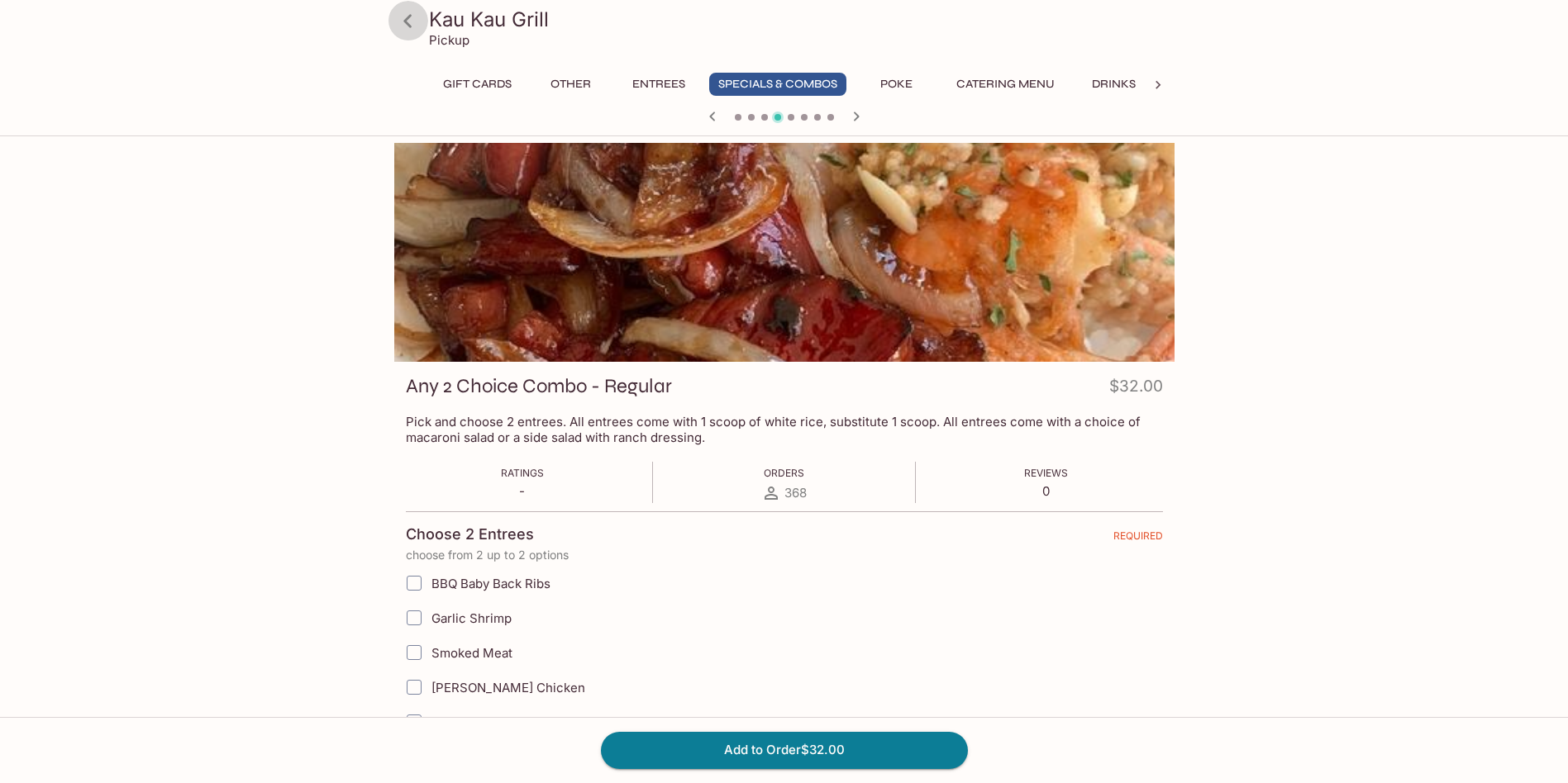
click at [411, 19] on icon at bounding box center [407, 21] width 29 height 29
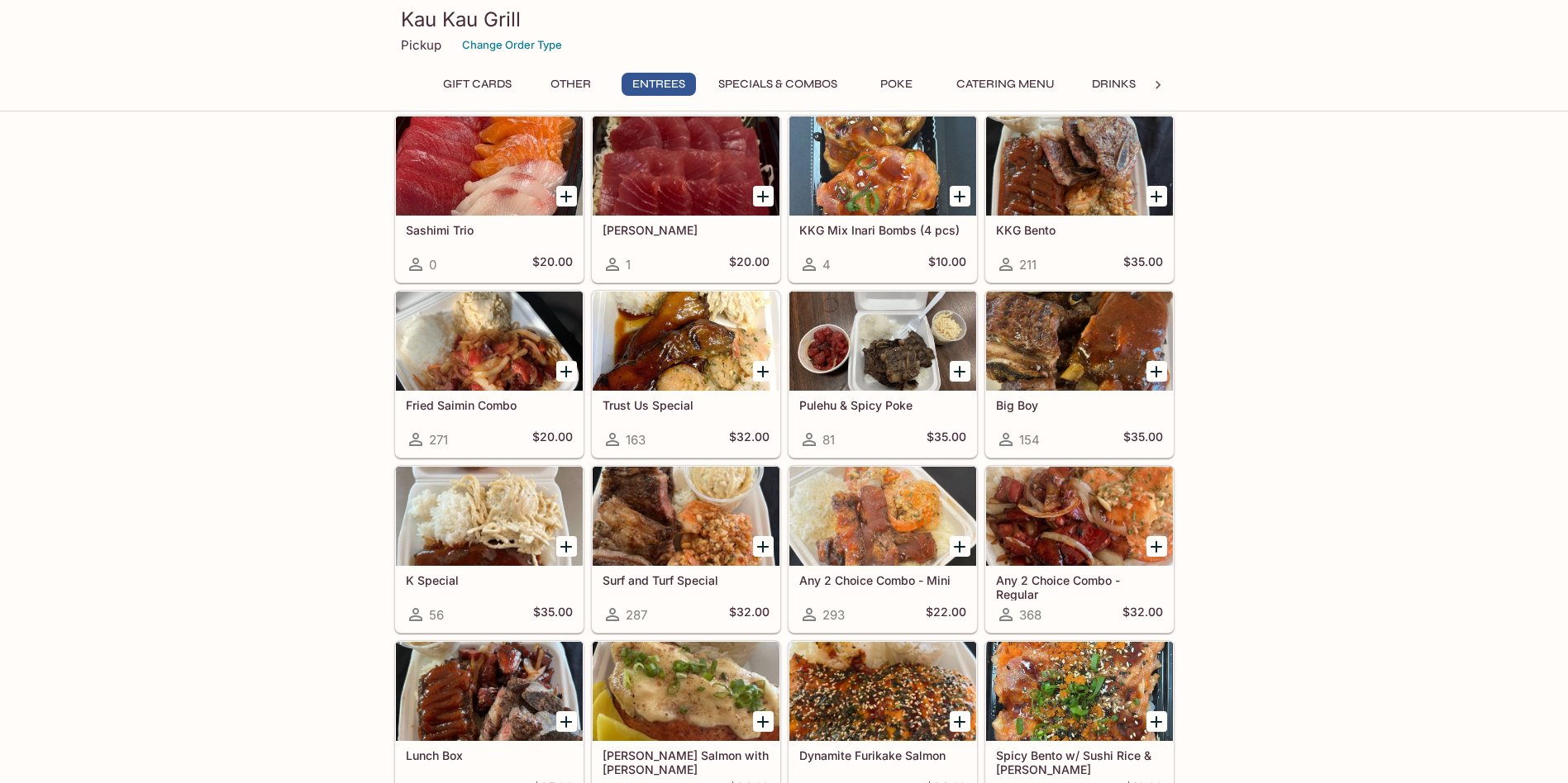
scroll to position [1570, 0]
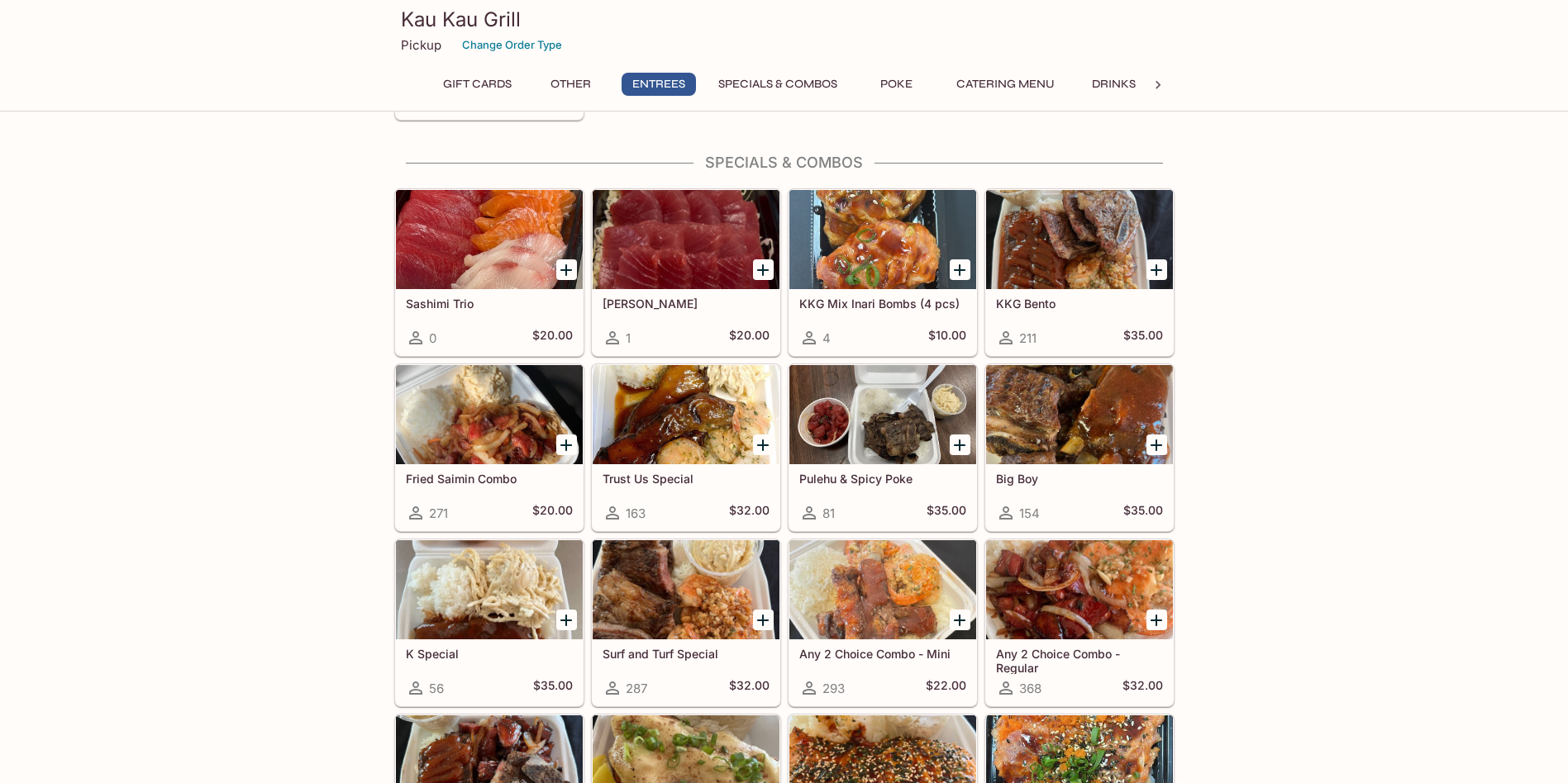
click at [837, 255] on div at bounding box center [882, 239] width 187 height 99
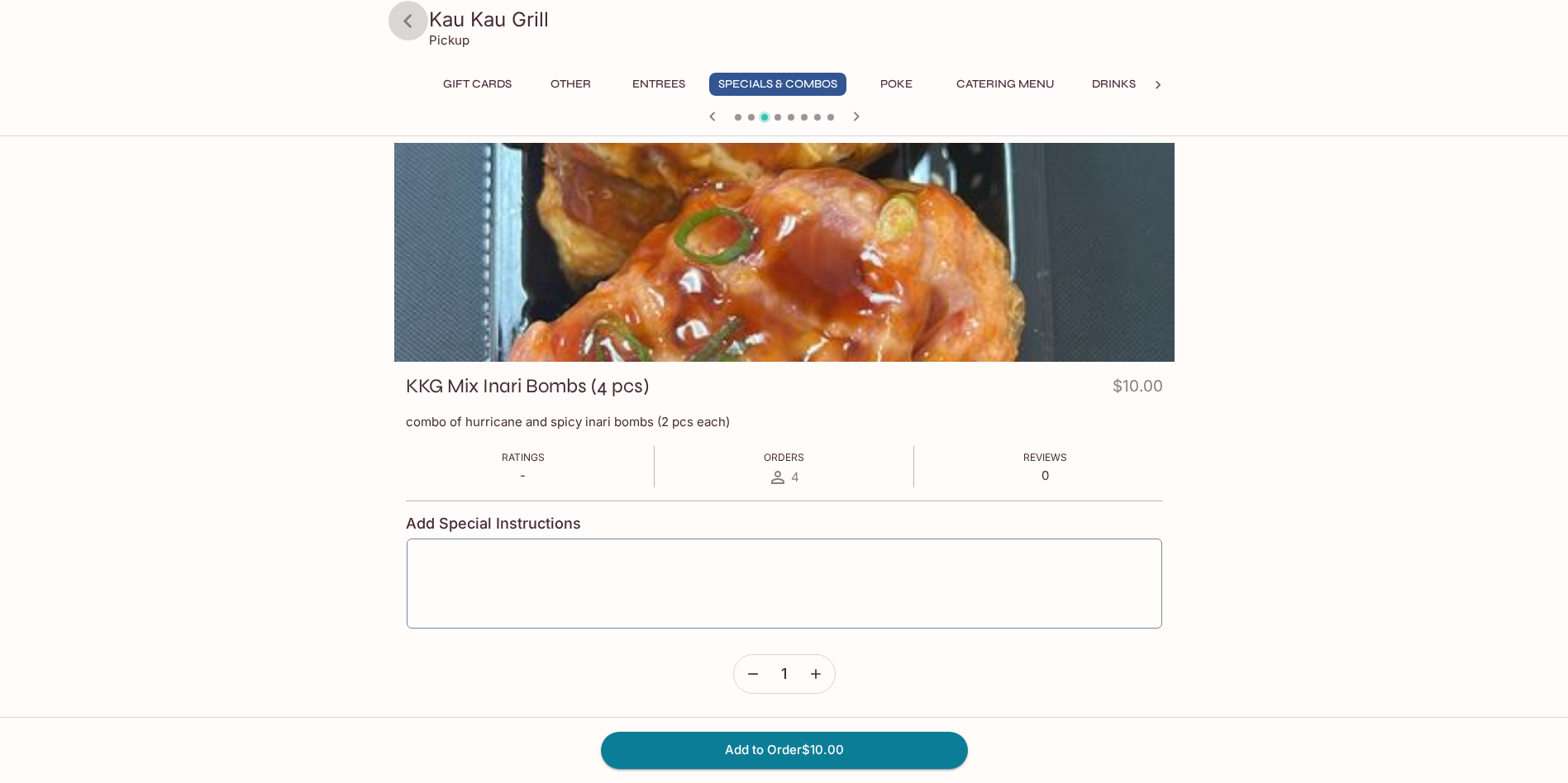
click at [409, 18] on icon at bounding box center [407, 20] width 8 height 13
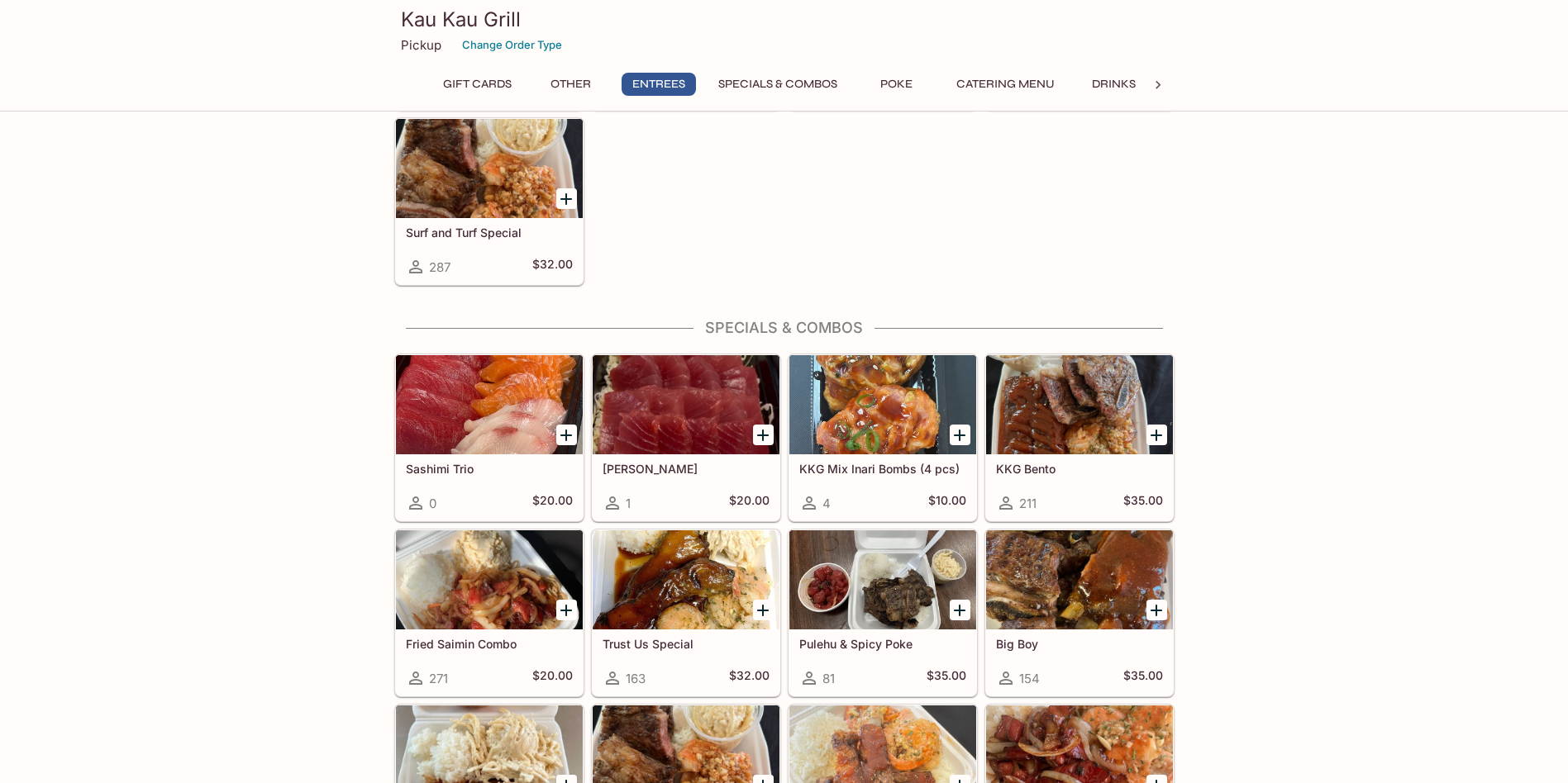
scroll to position [1487, 0]
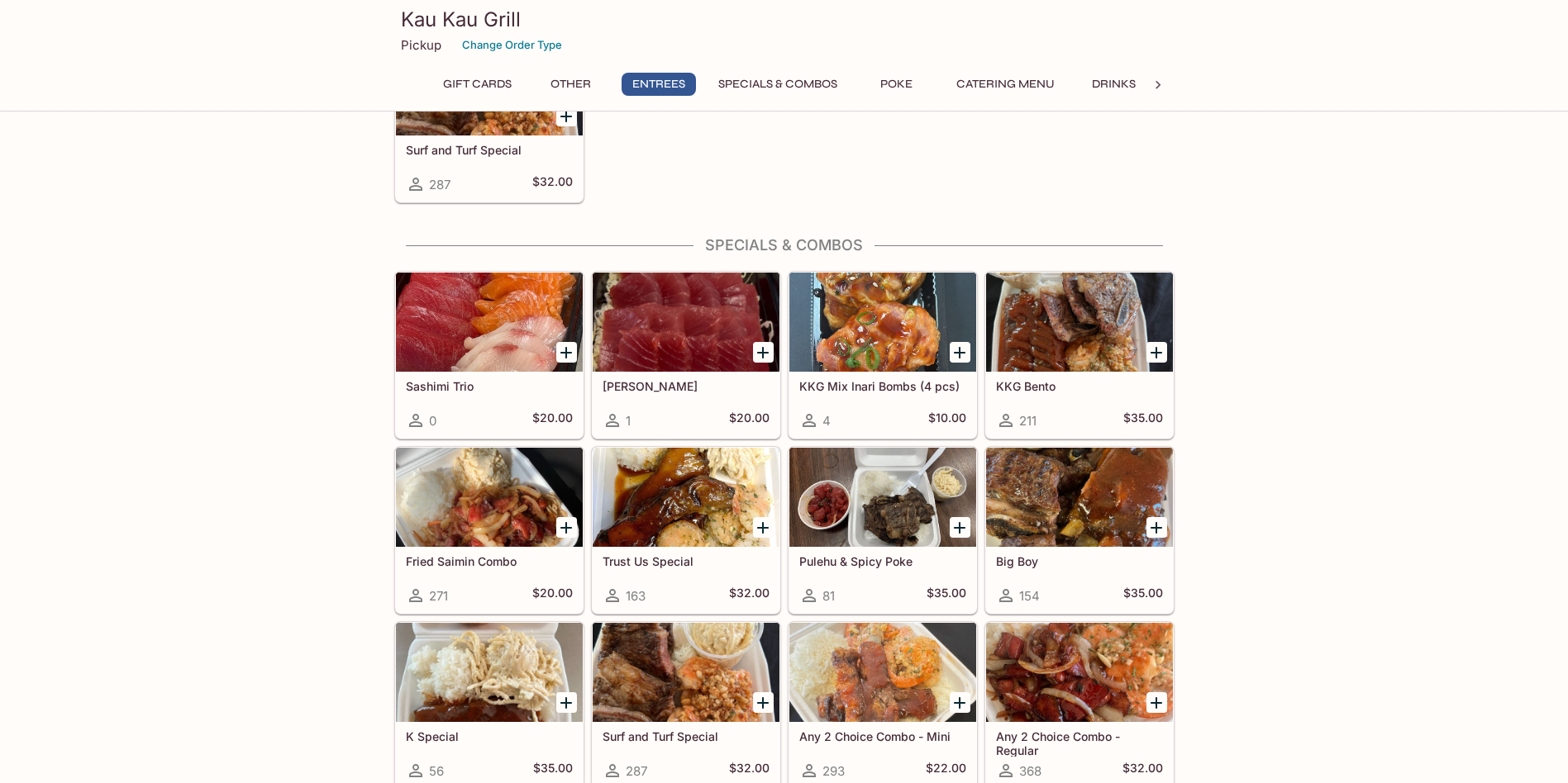
click at [1094, 474] on div at bounding box center [1079, 497] width 187 height 99
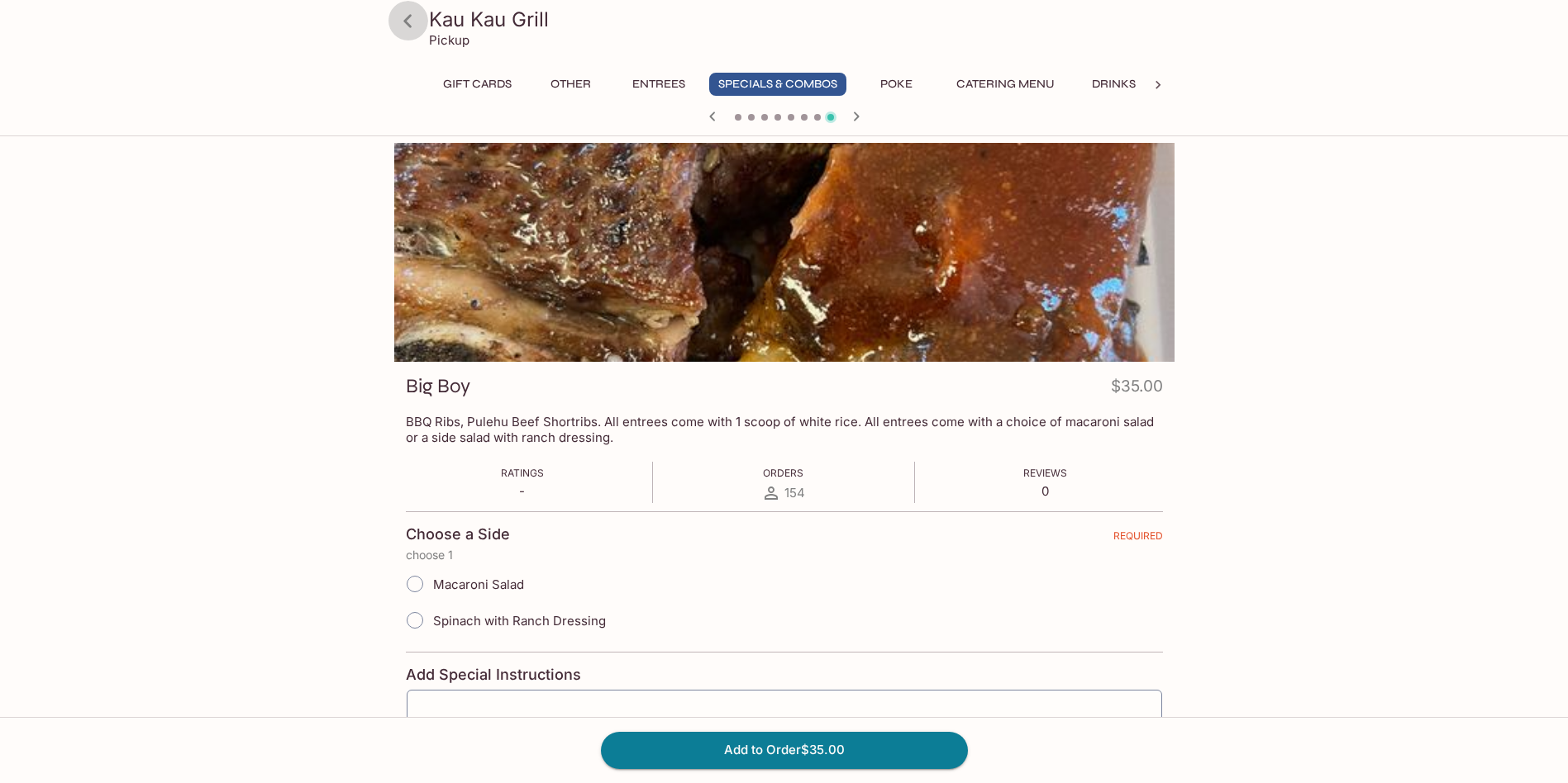
click at [413, 16] on icon at bounding box center [407, 21] width 29 height 29
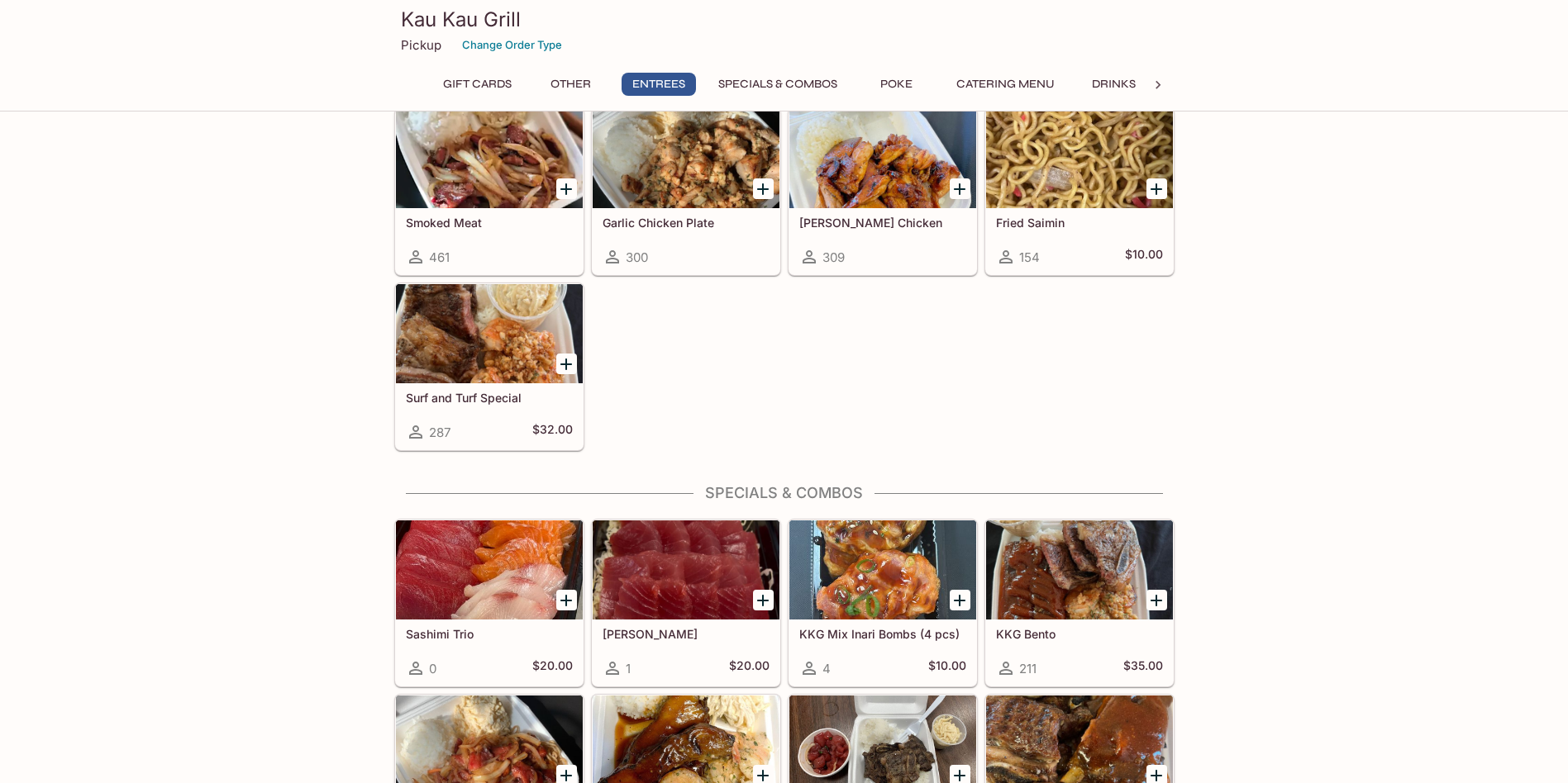
scroll to position [1570, 0]
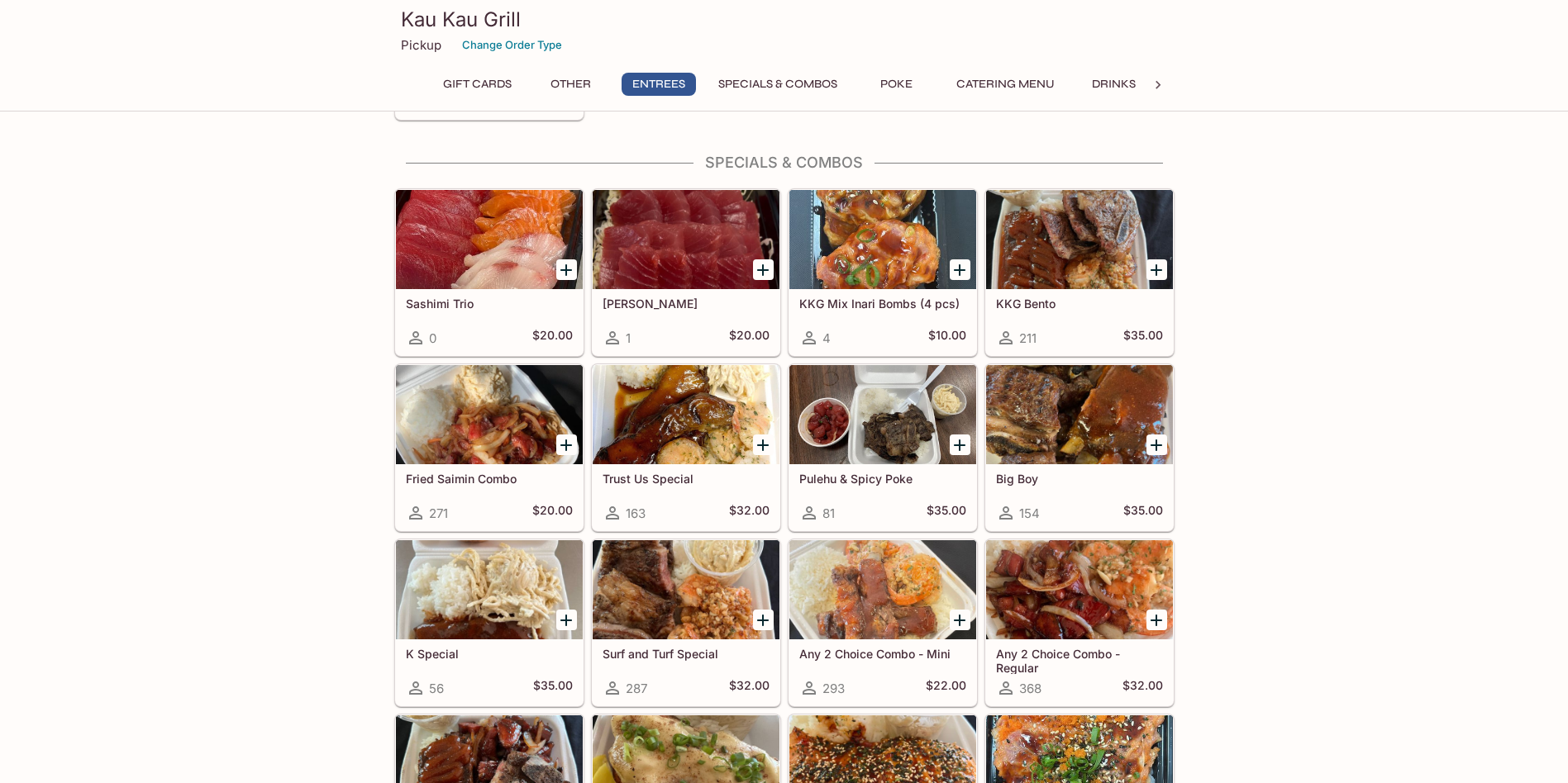
click at [723, 399] on div at bounding box center [686, 414] width 187 height 99
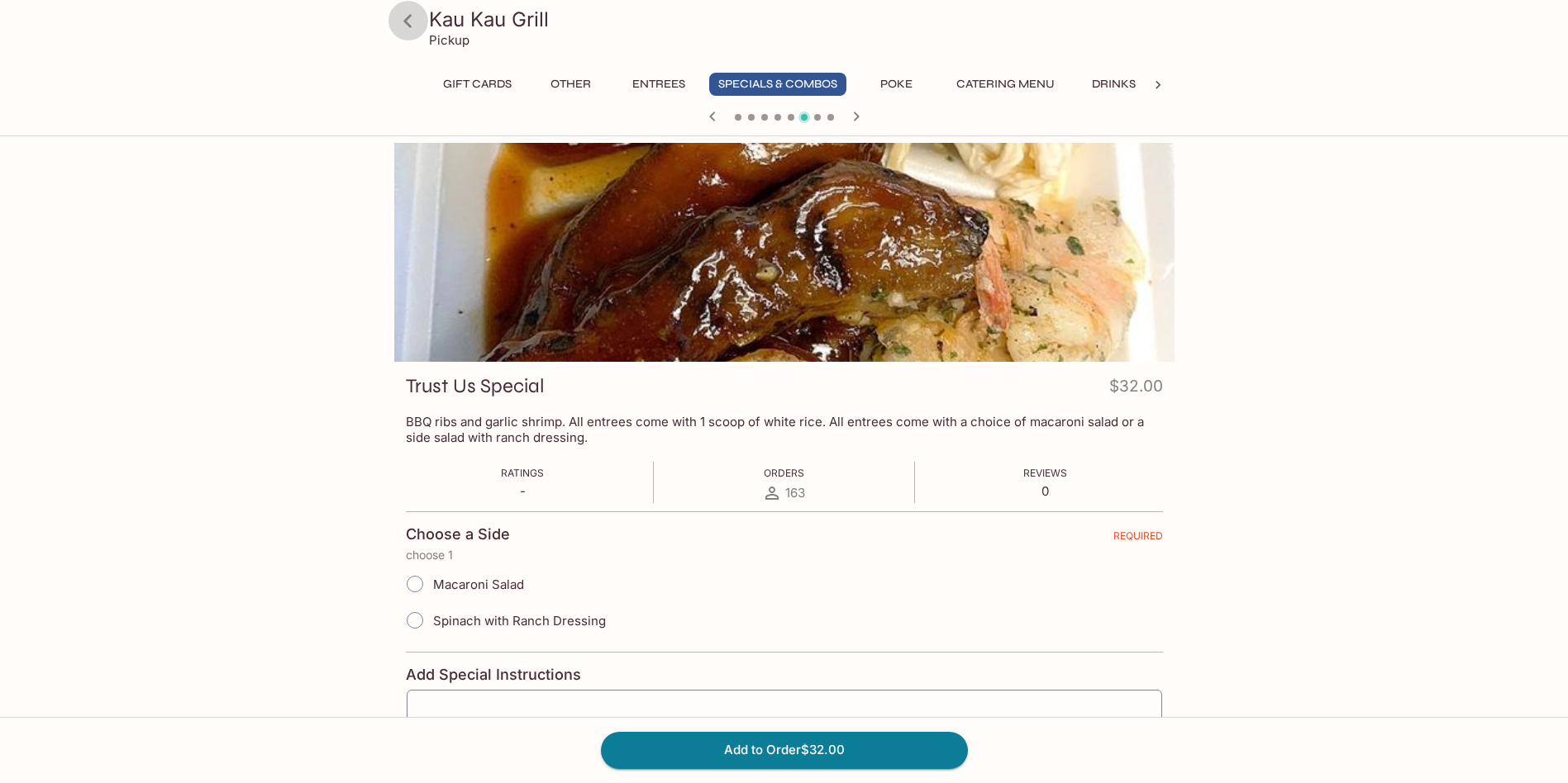
click at [412, 22] on icon at bounding box center [407, 21] width 29 height 29
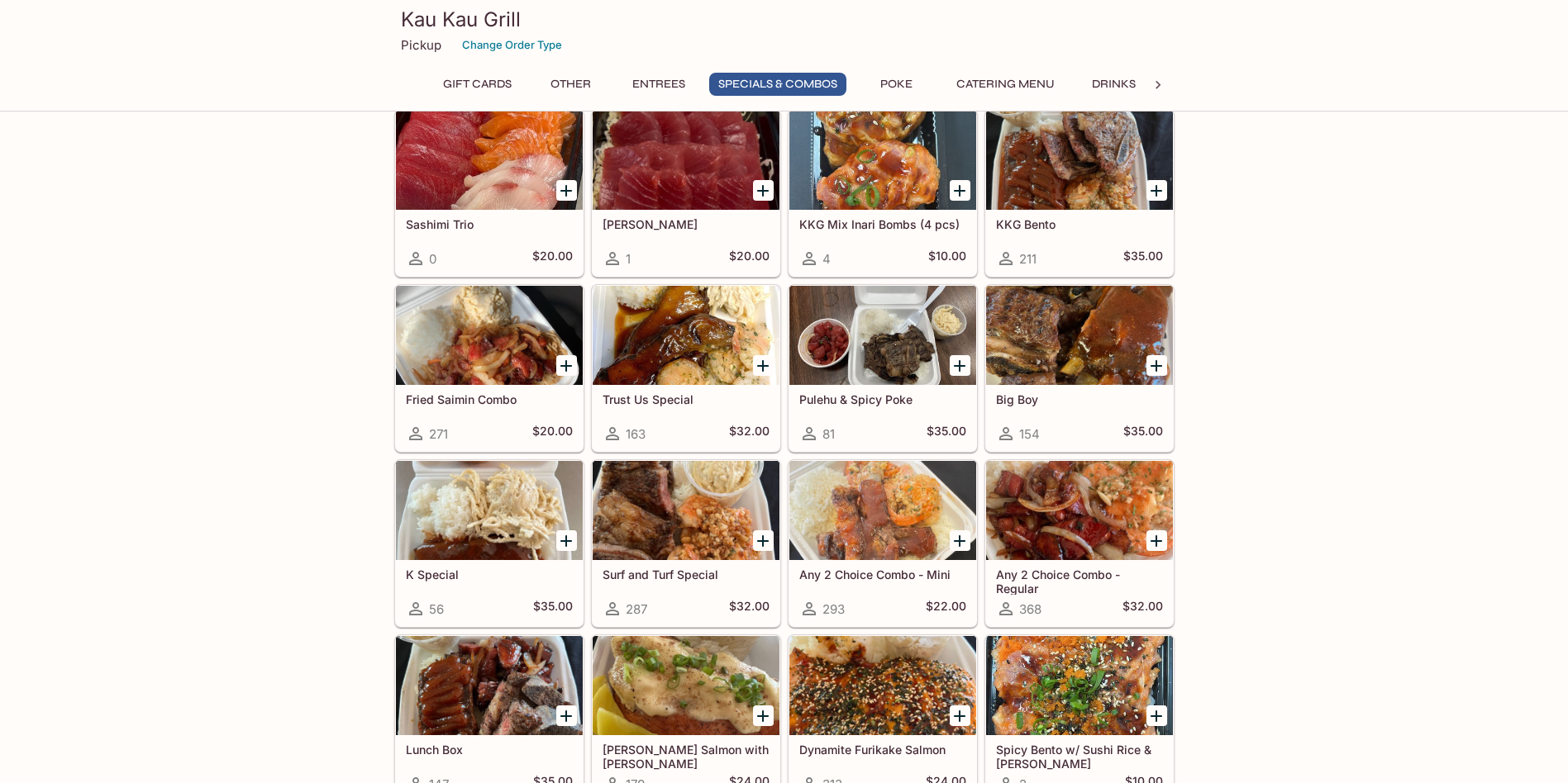
scroll to position [1652, 0]
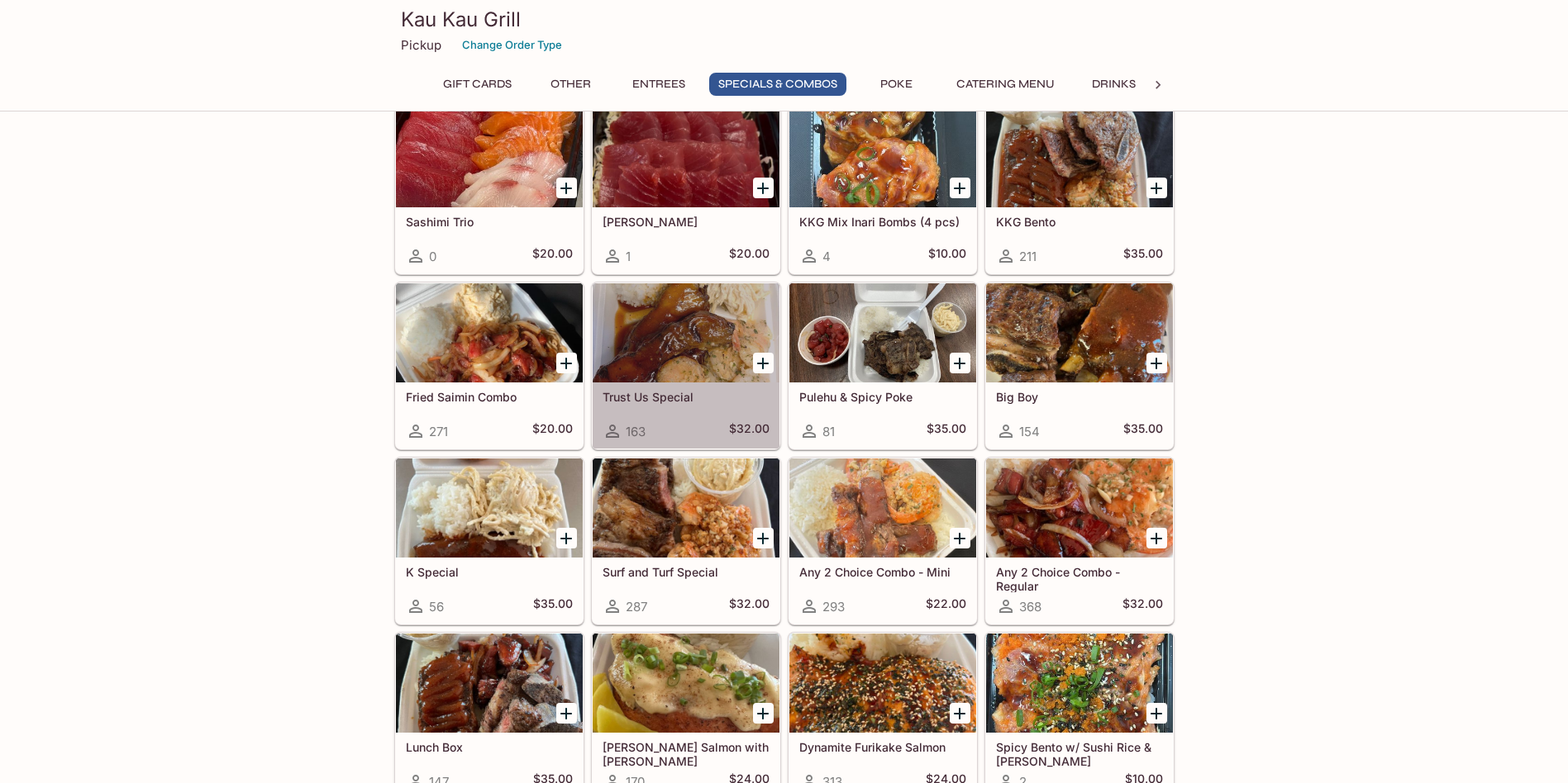
click at [740, 313] on div at bounding box center [686, 332] width 187 height 99
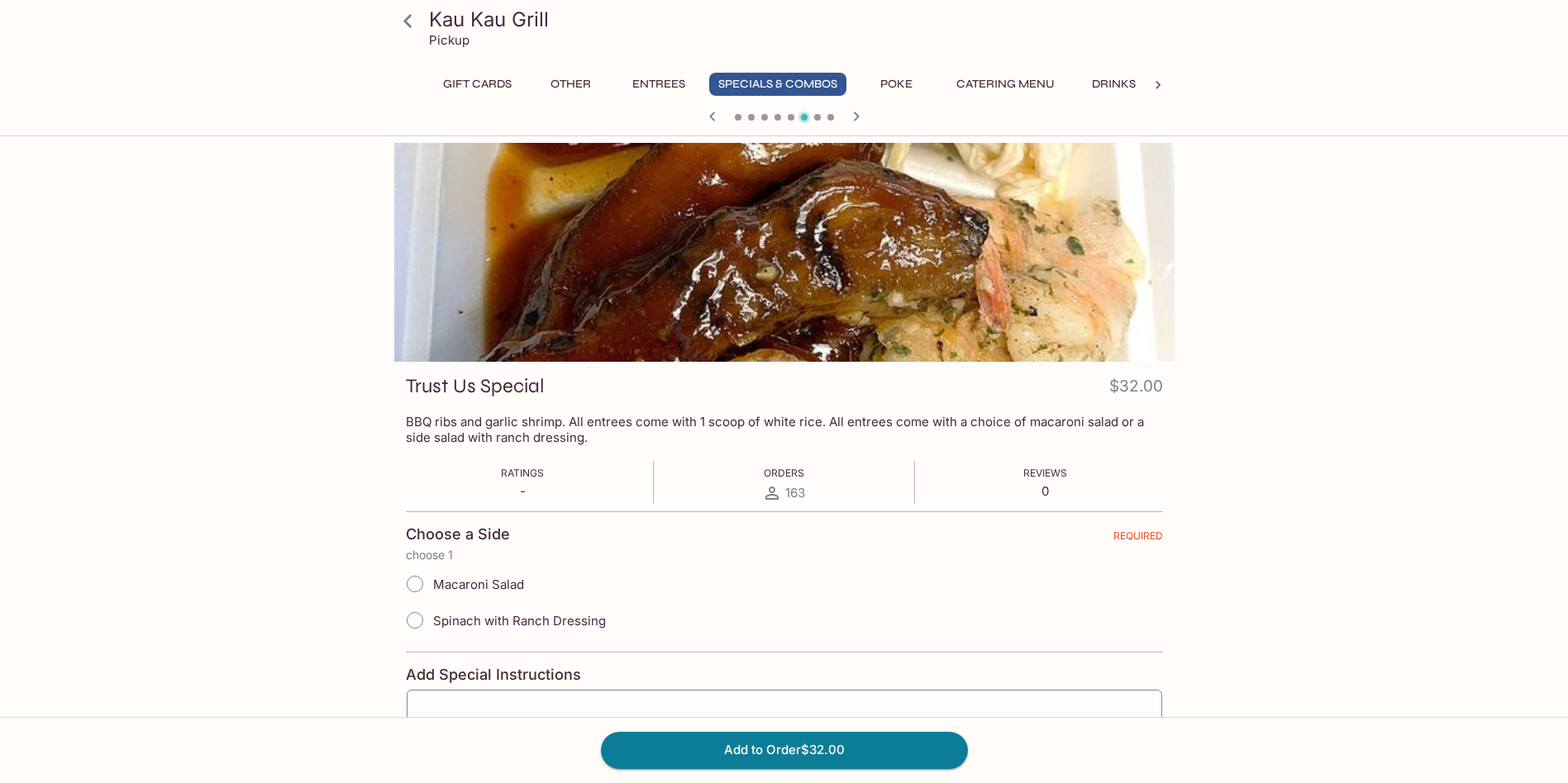
click at [406, 23] on icon at bounding box center [407, 20] width 8 height 13
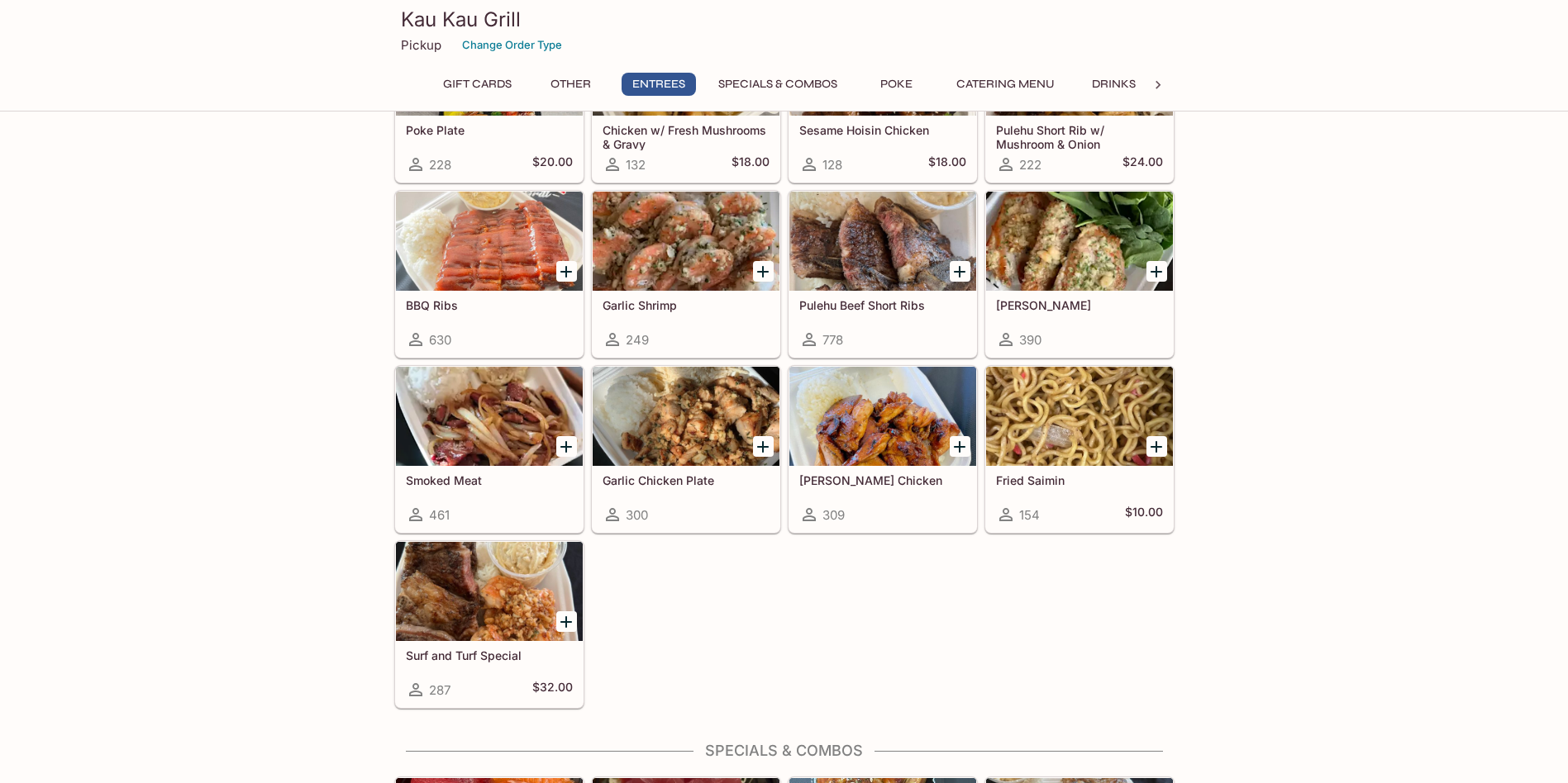
scroll to position [992, 0]
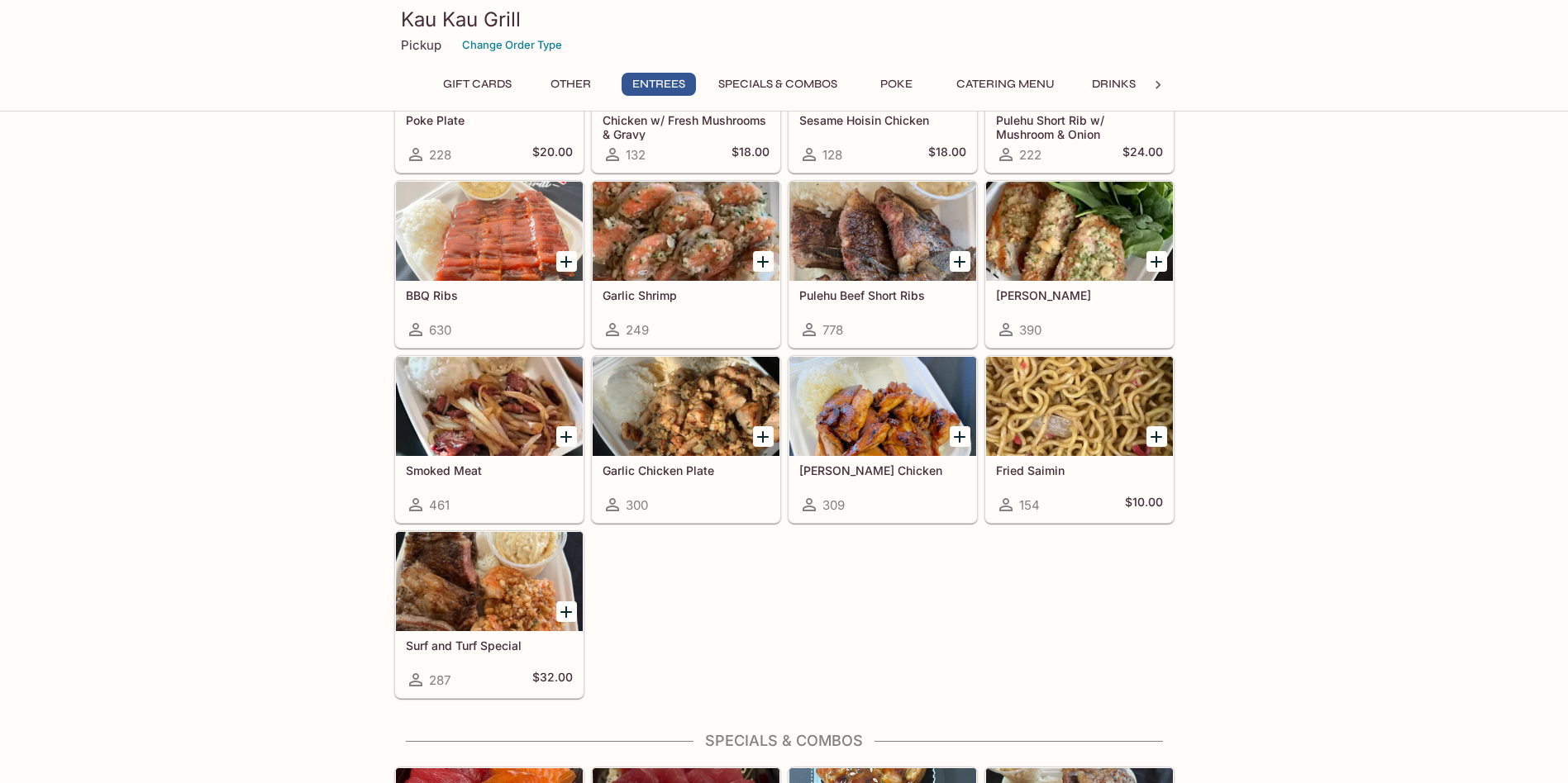
click at [497, 594] on div at bounding box center [489, 581] width 187 height 99
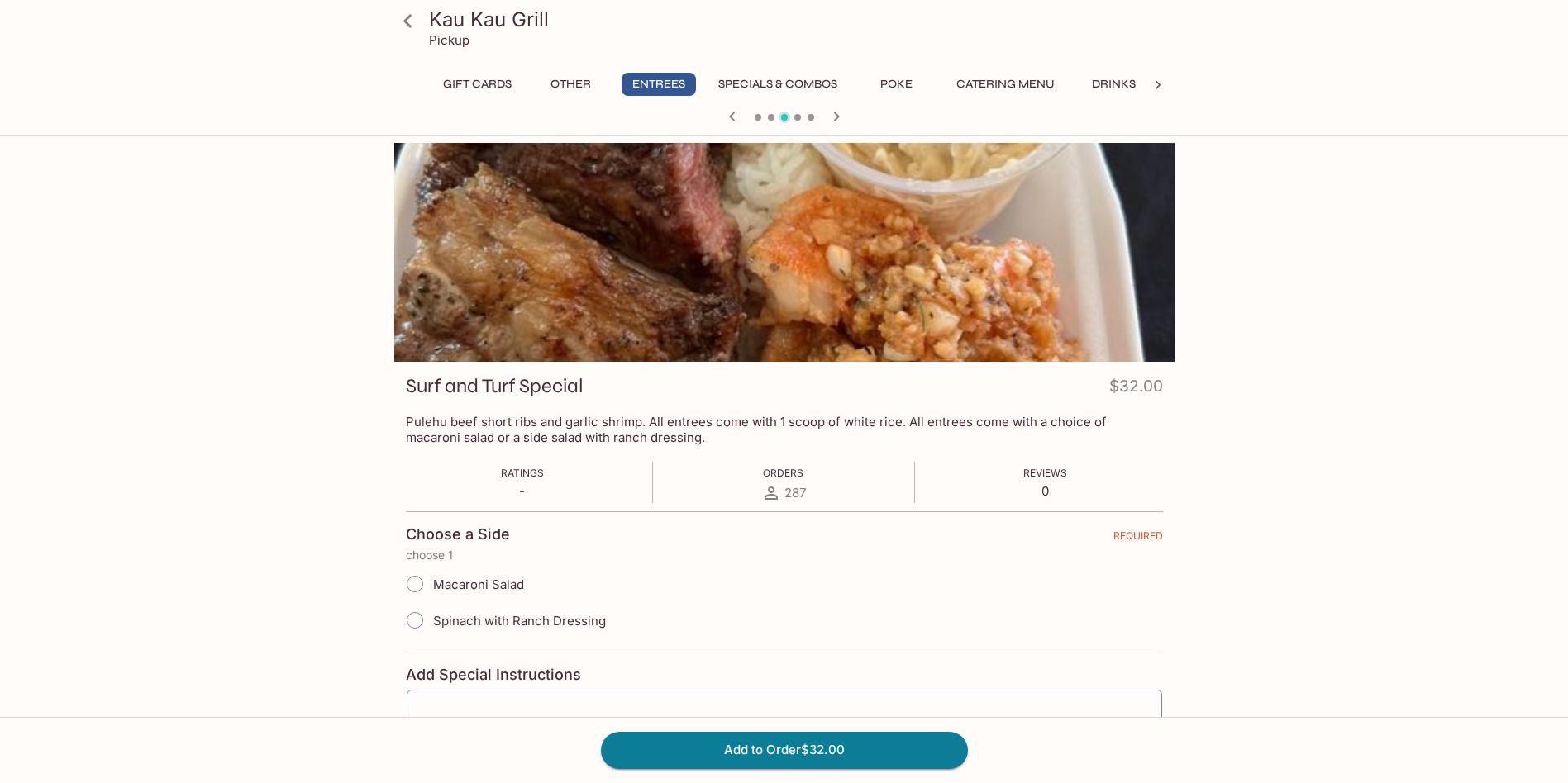
click at [411, 28] on icon at bounding box center [407, 20] width 8 height 13
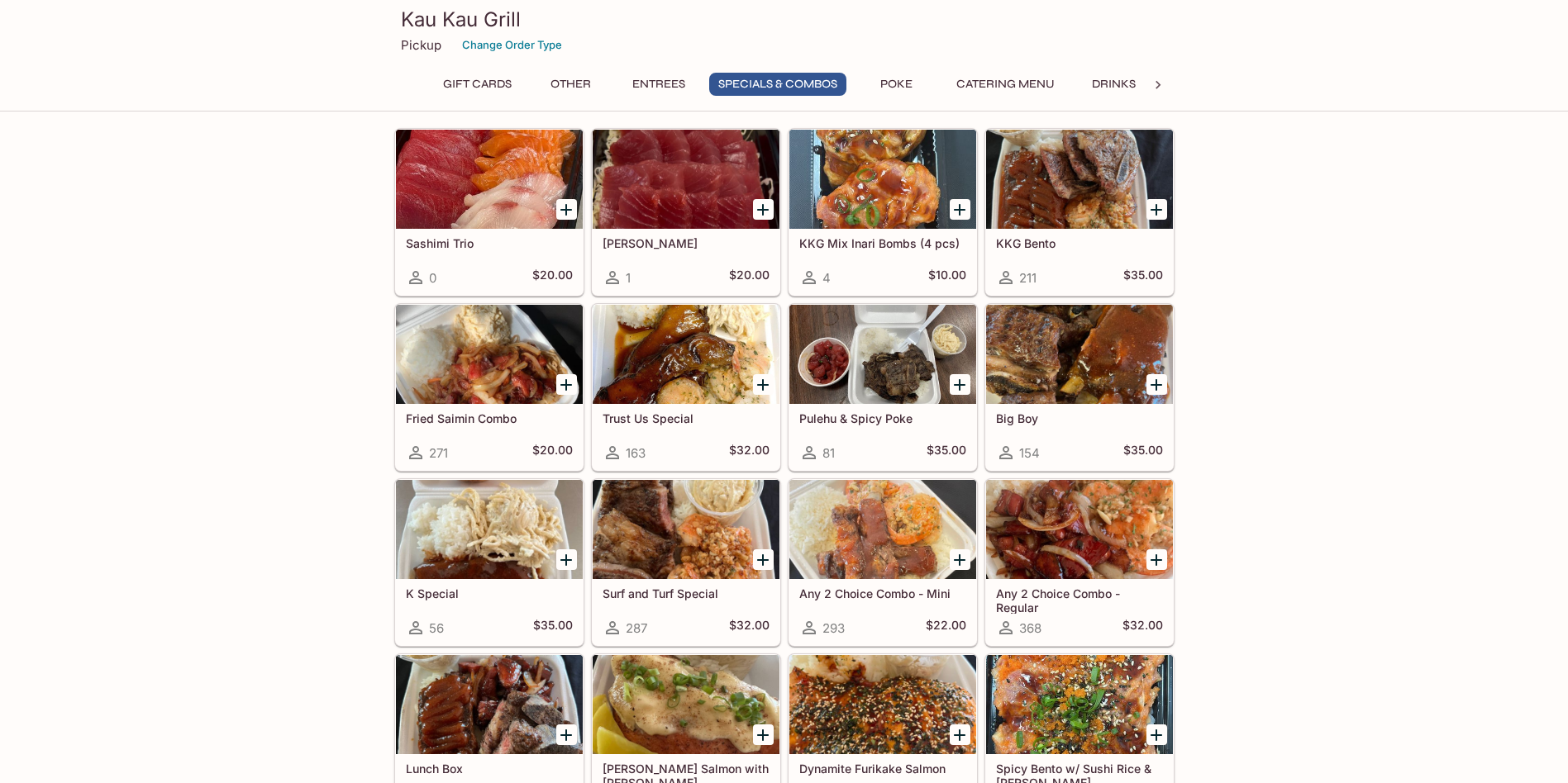
scroll to position [1818, 0]
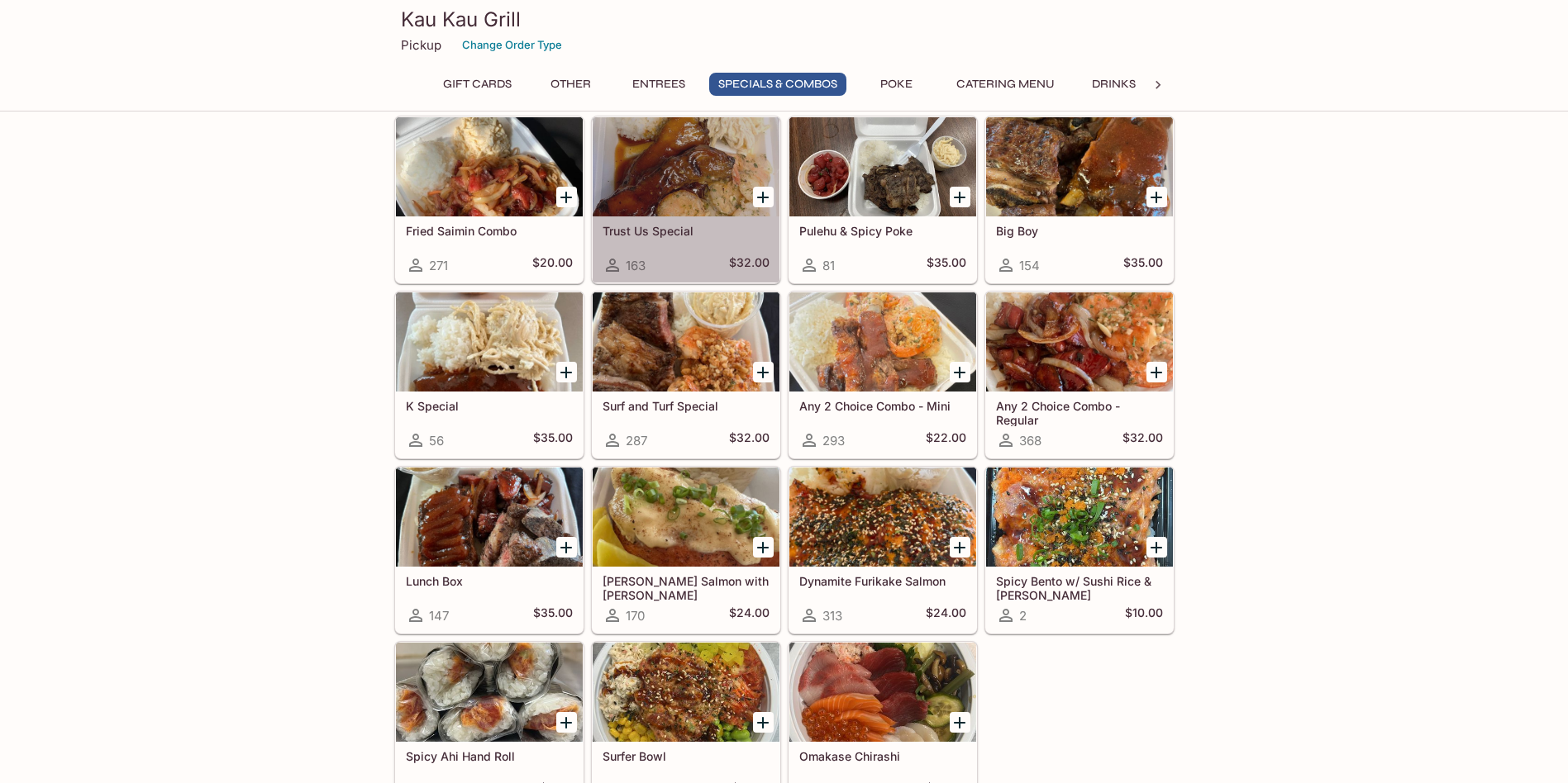
click at [672, 193] on div at bounding box center [686, 166] width 187 height 99
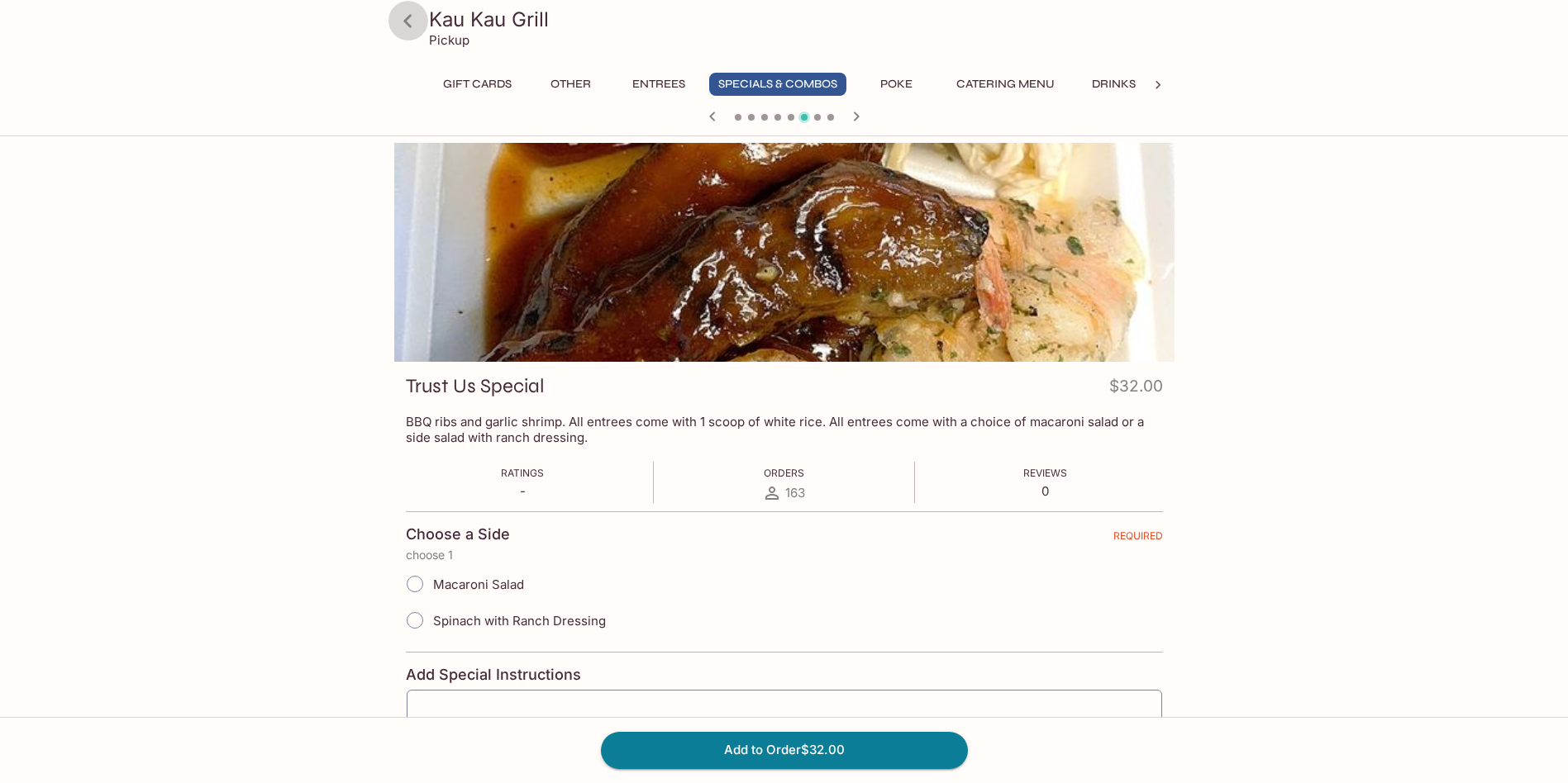
click at [414, 23] on icon at bounding box center [407, 21] width 29 height 29
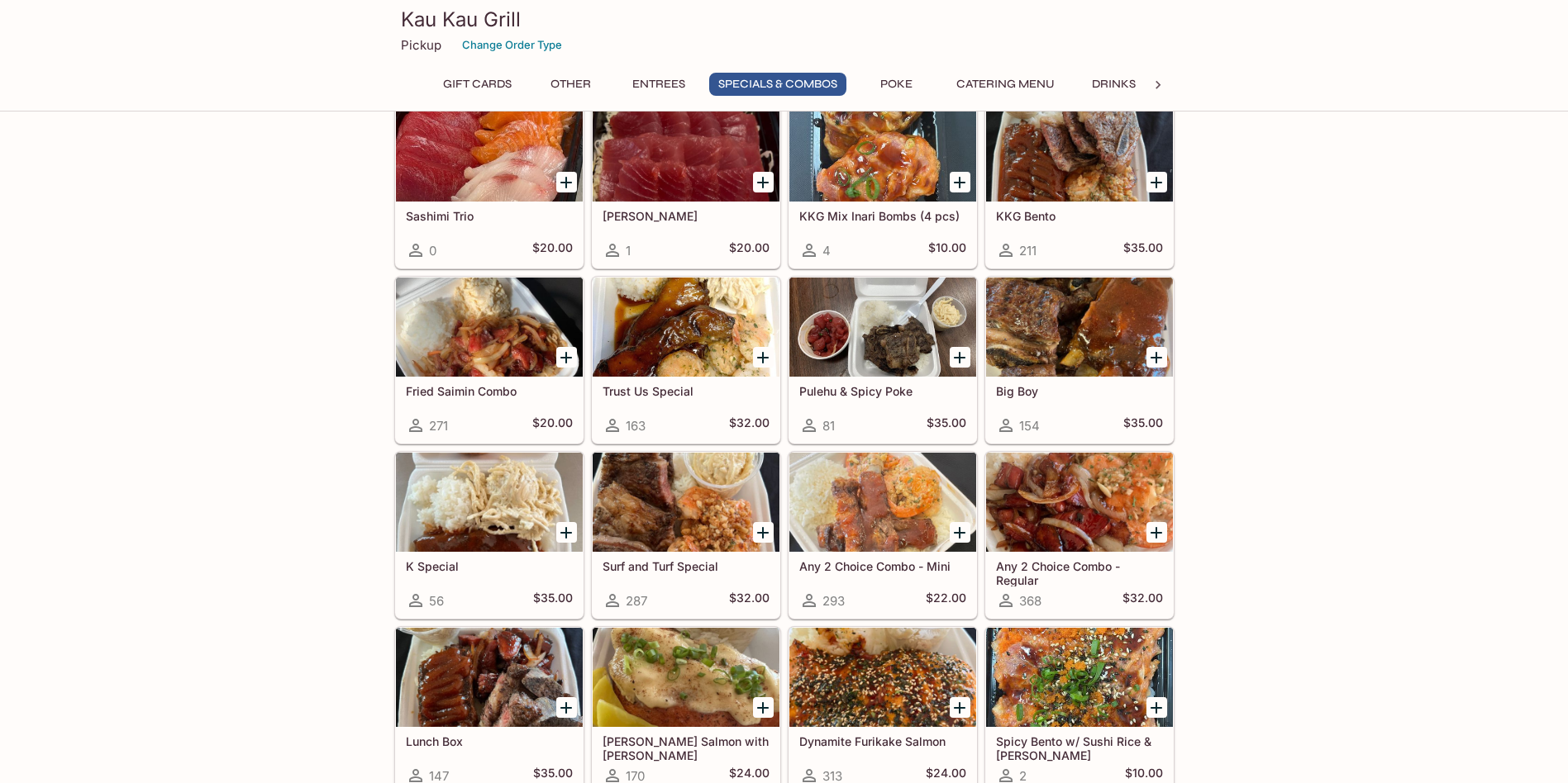
scroll to position [1818, 0]
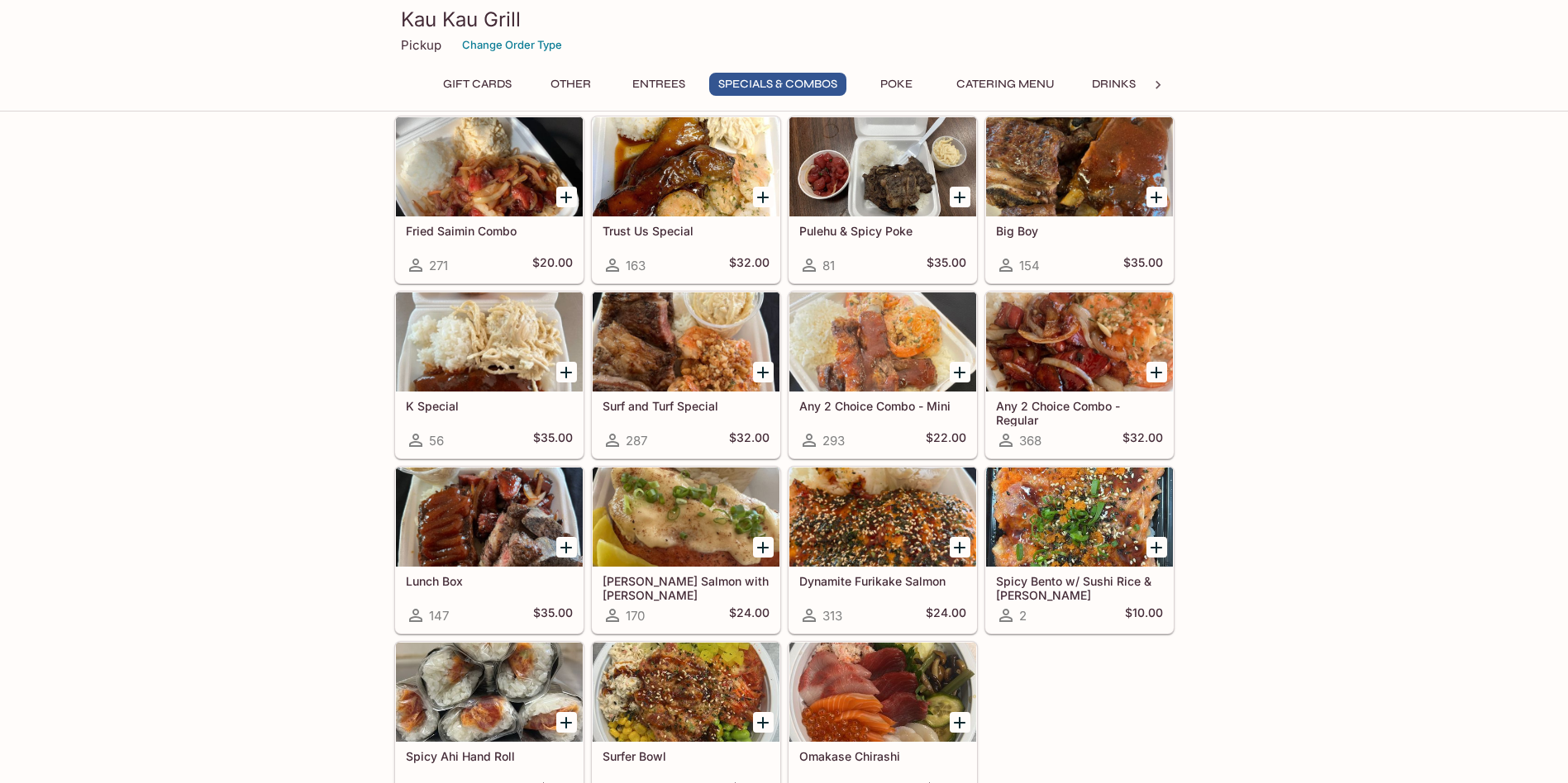
click at [485, 513] on div at bounding box center [489, 517] width 187 height 99
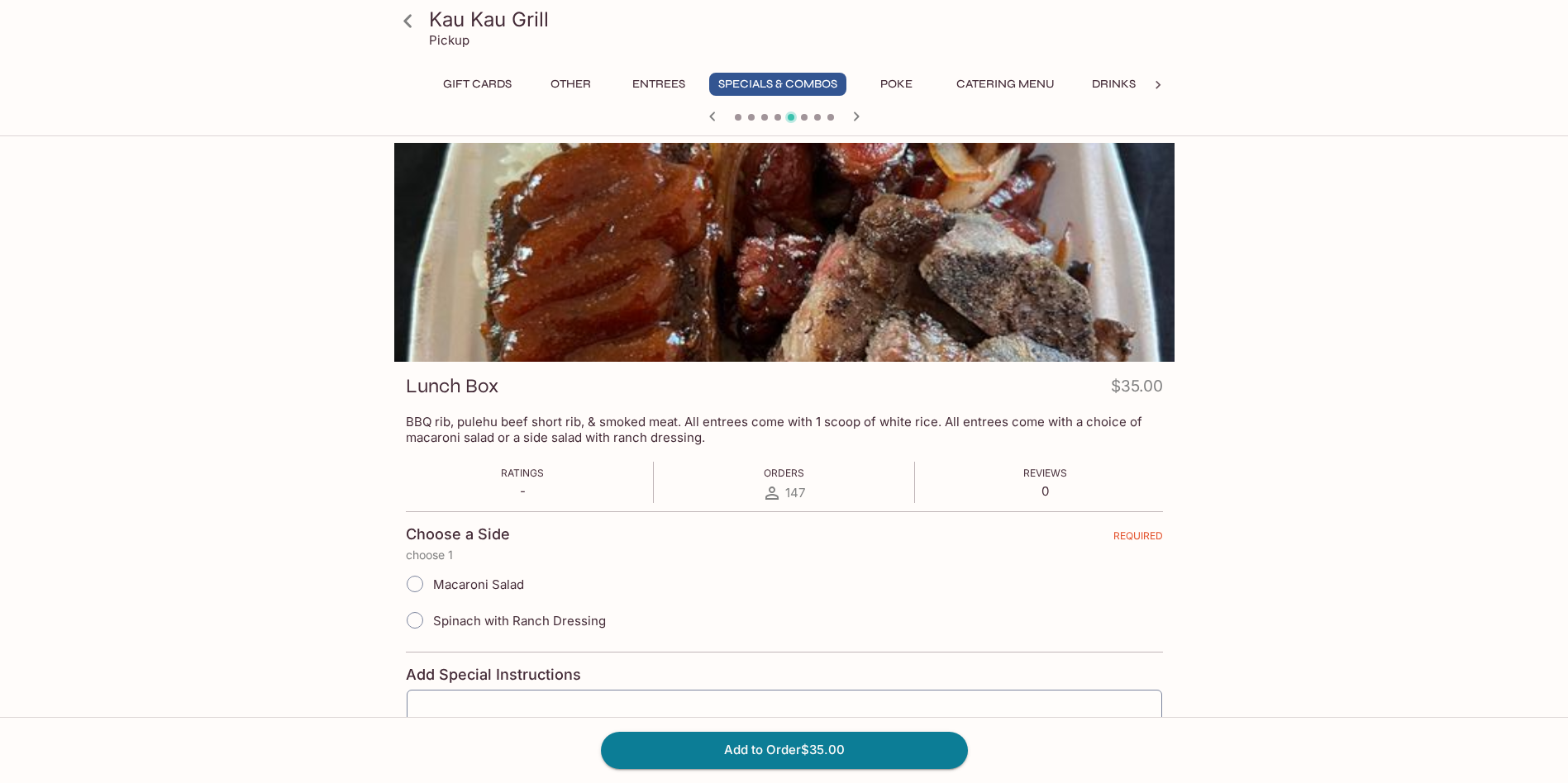
scroll to position [143, 0]
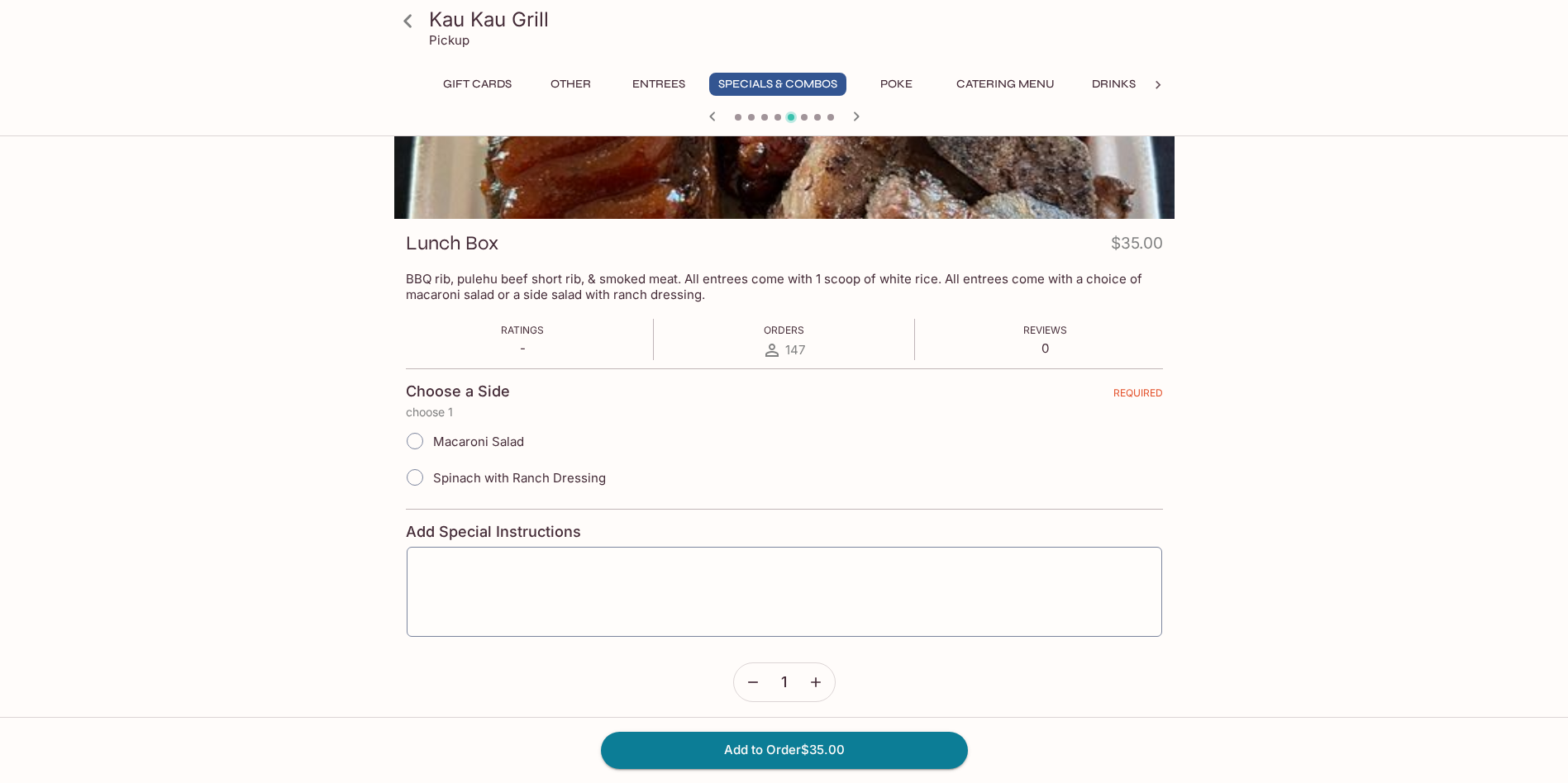
click at [413, 13] on icon at bounding box center [407, 21] width 29 height 29
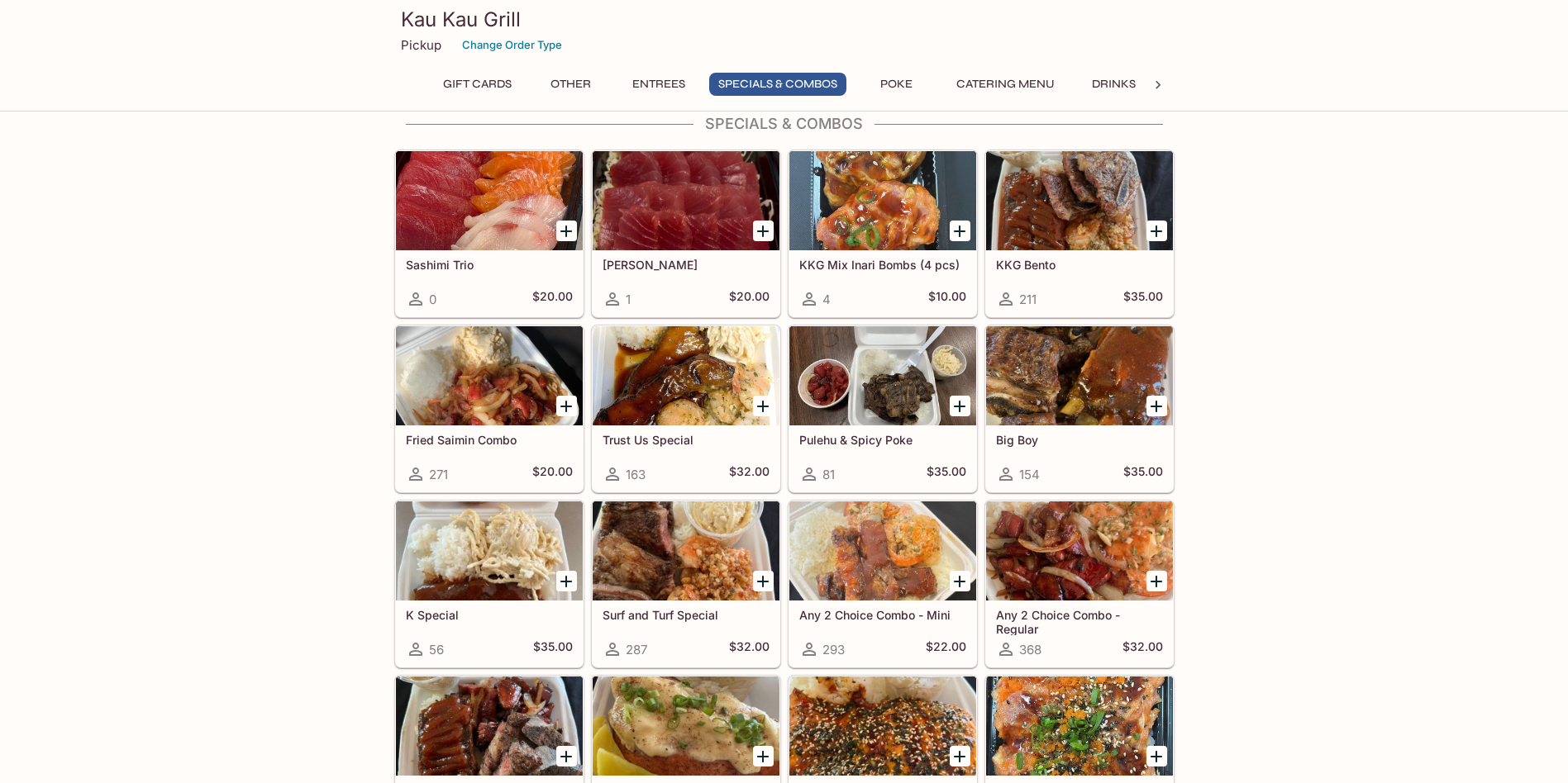
scroll to position [1818, 0]
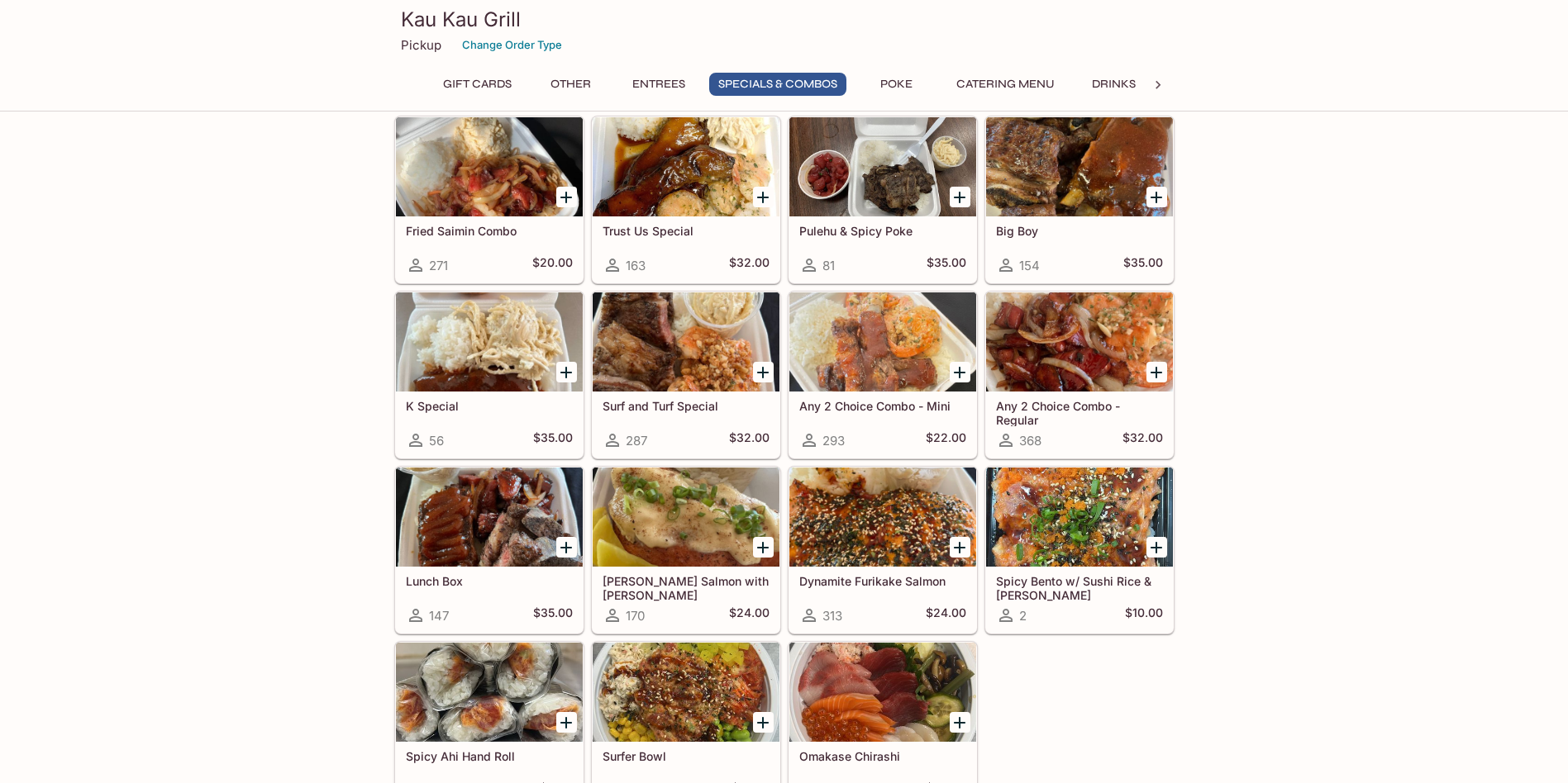
click at [1056, 186] on div at bounding box center [1079, 166] width 187 height 99
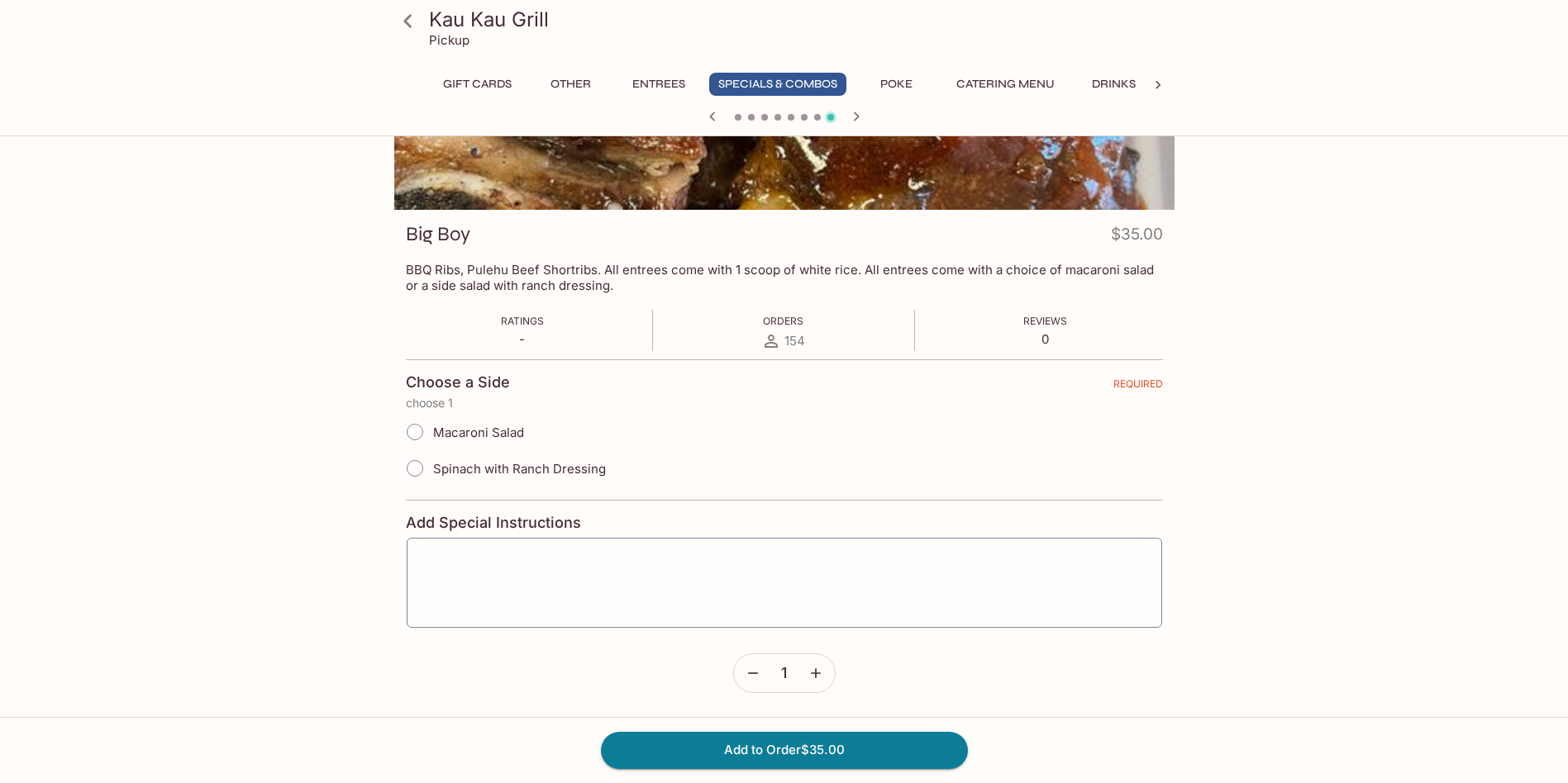
scroll to position [143, 0]
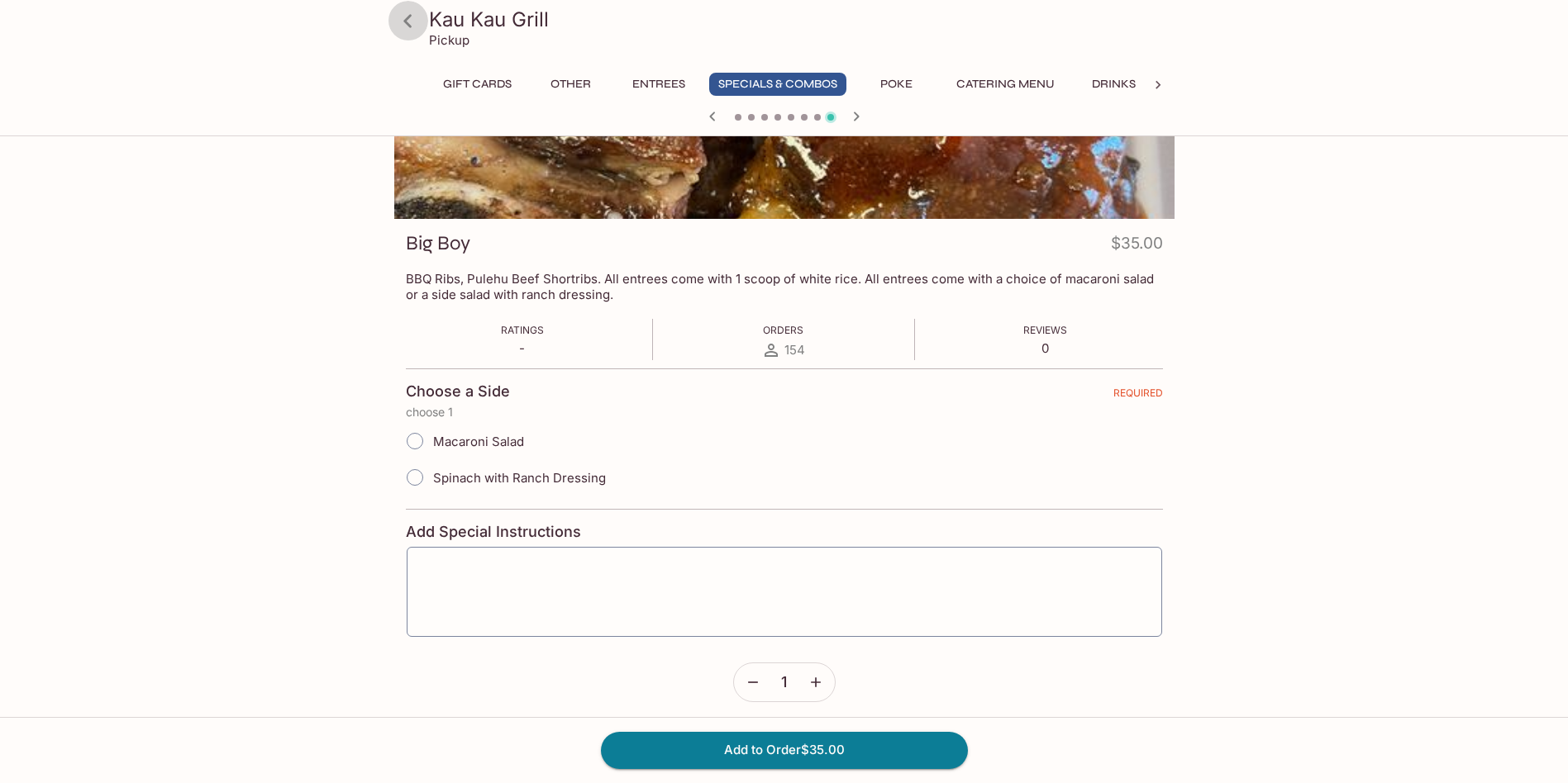
click at [411, 24] on icon at bounding box center [407, 21] width 29 height 29
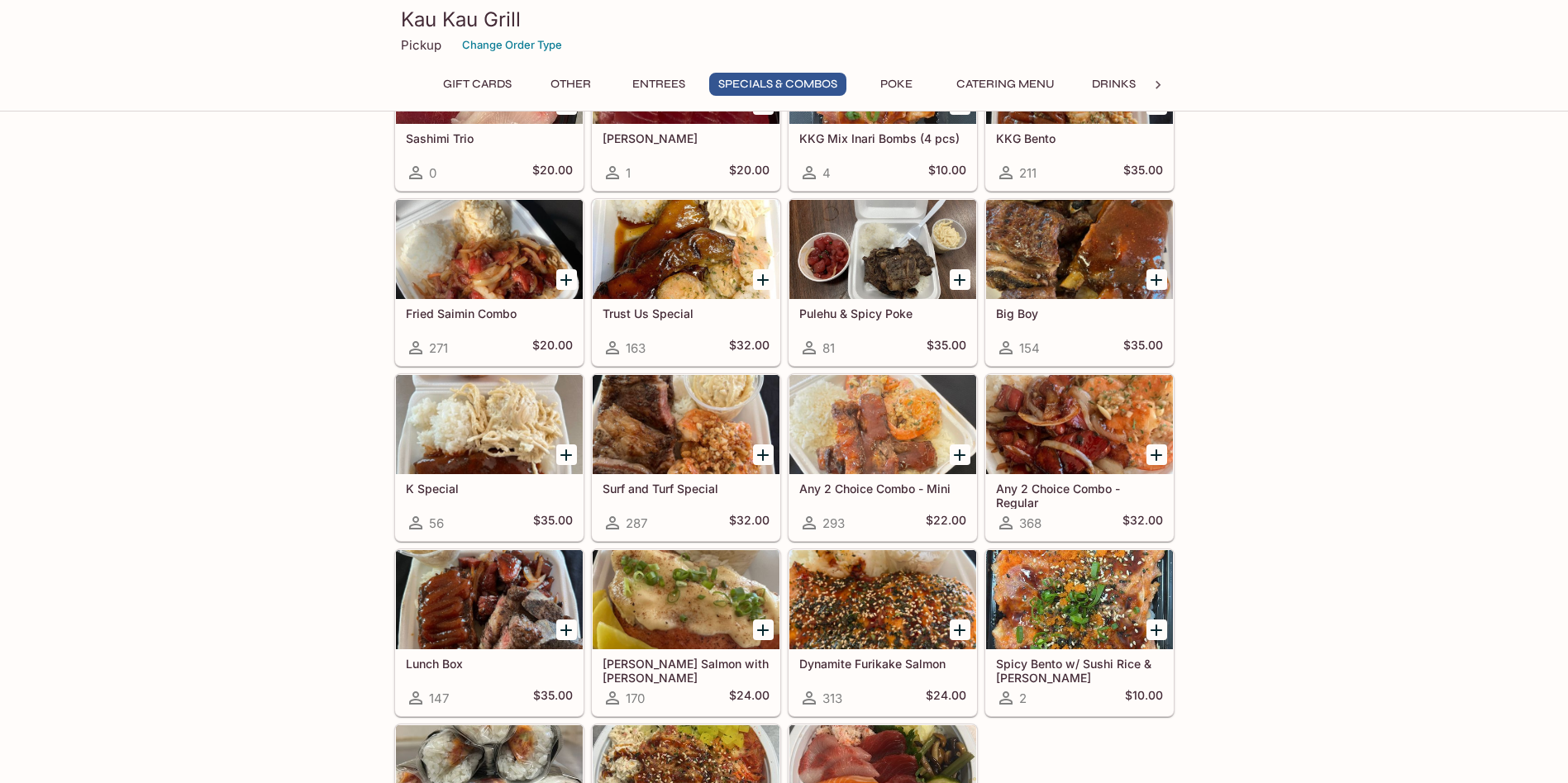
scroll to position [1818, 0]
